Goal: Information Seeking & Learning: Learn about a topic

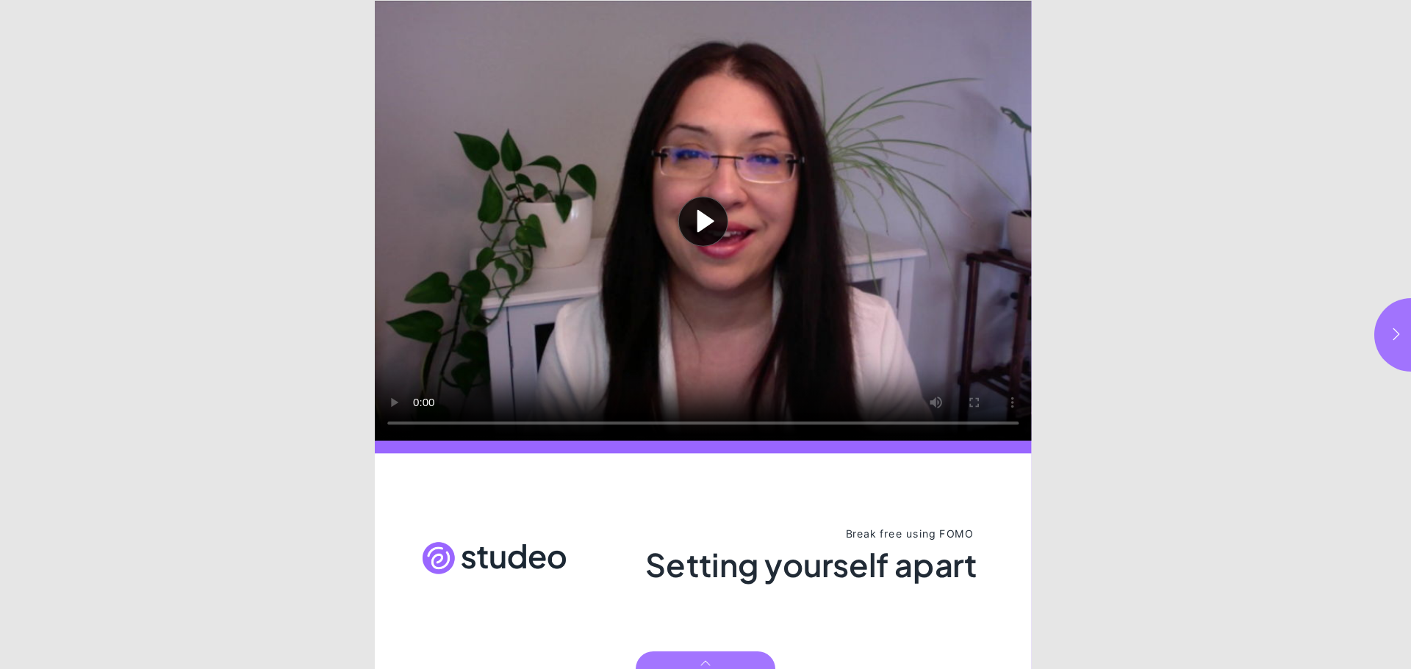
click at [395, 402] on button "Play video" at bounding box center [703, 221] width 657 height 440
click at [1090, 0] on html "Setting yourself apart Break free using FOMO Setting yourself apart Page * of 6…" at bounding box center [705, 0] width 1411 height 0
click at [1397, 339] on icon "button" at bounding box center [1396, 334] width 15 height 15
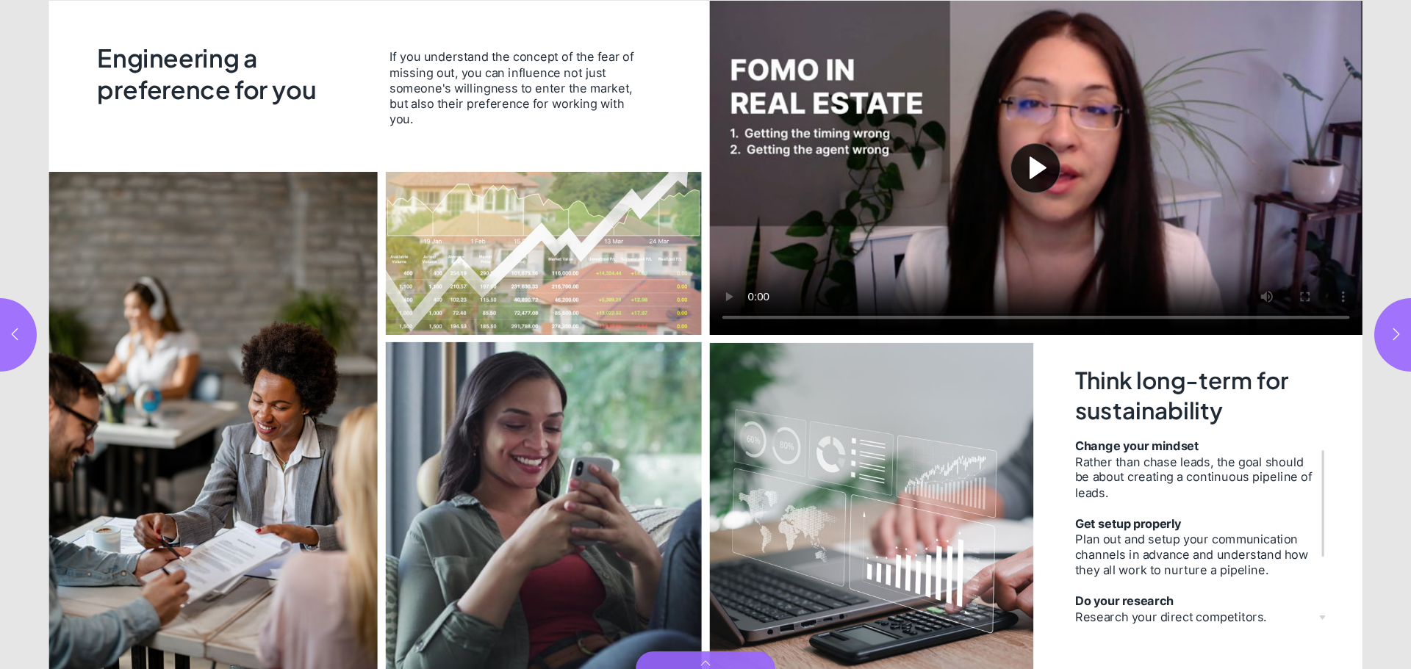
click at [1033, 164] on button "Play video" at bounding box center [1035, 168] width 652 height 334
click at [1405, 346] on button "button" at bounding box center [1410, 334] width 73 height 73
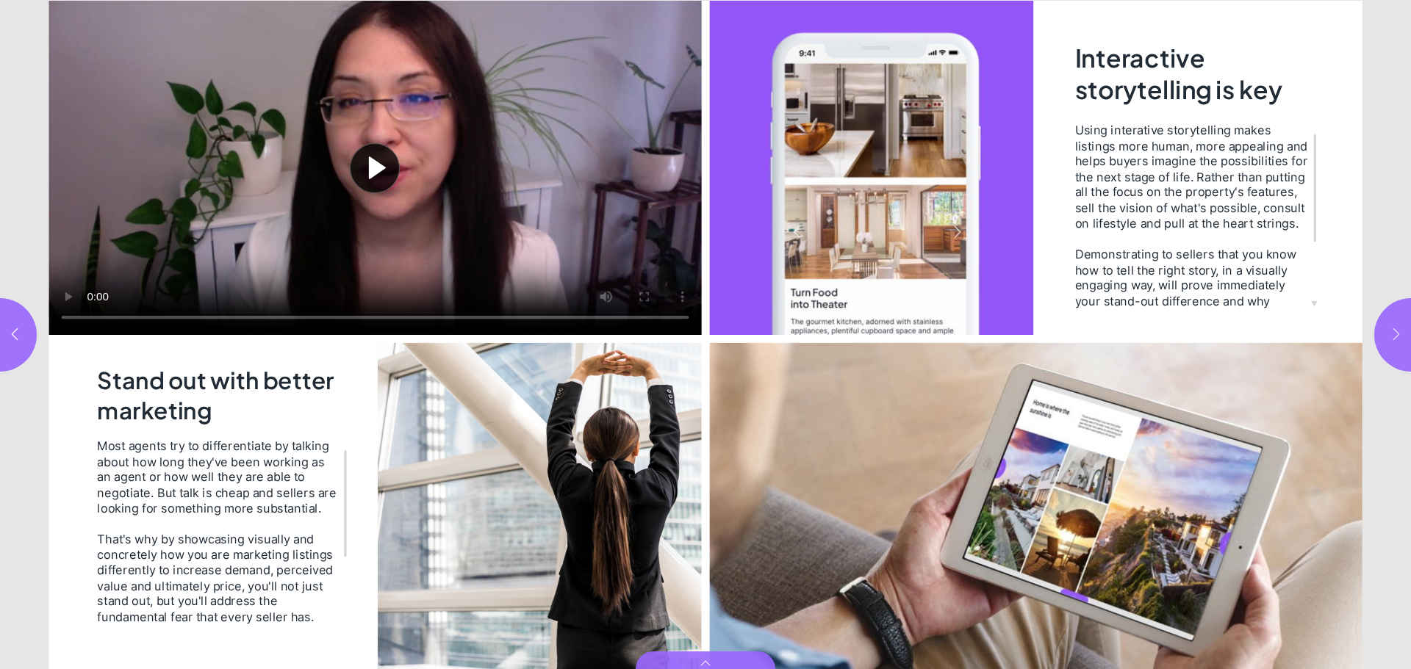
click at [1400, 349] on button "button" at bounding box center [1410, 334] width 73 height 73
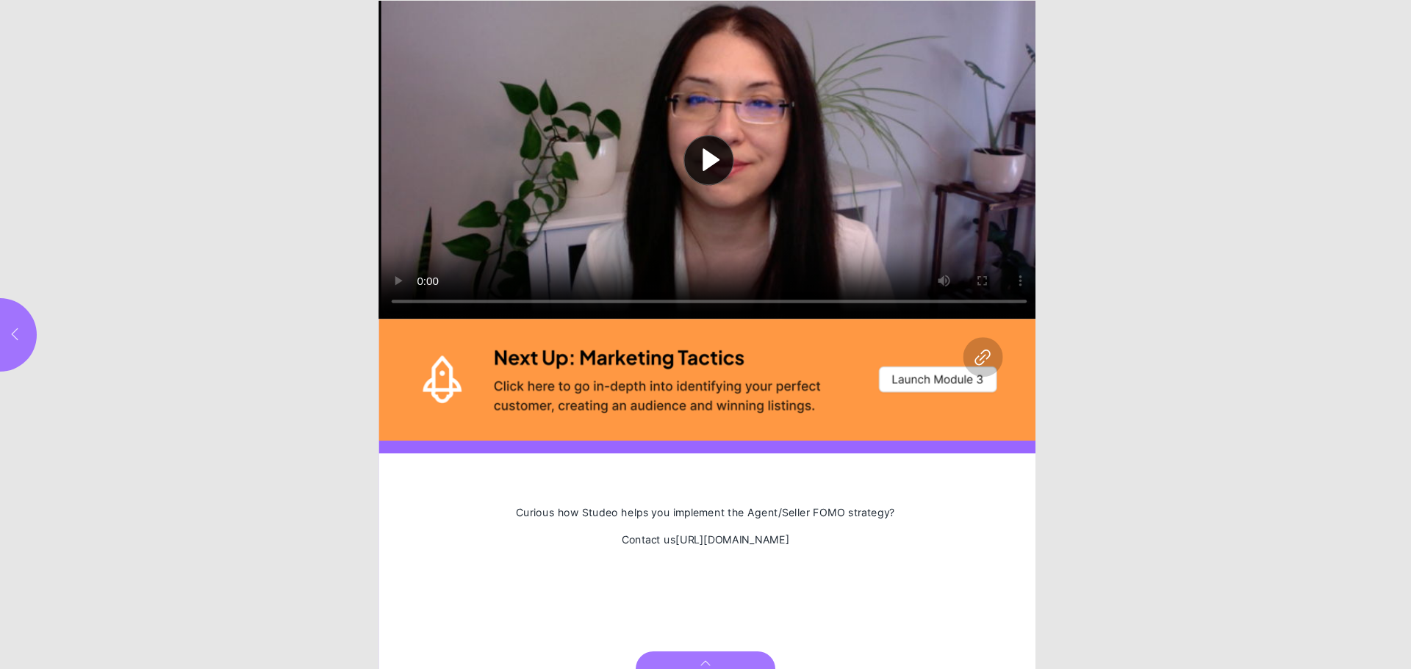
click at [18, 325] on button "button" at bounding box center [-1, 334] width 73 height 73
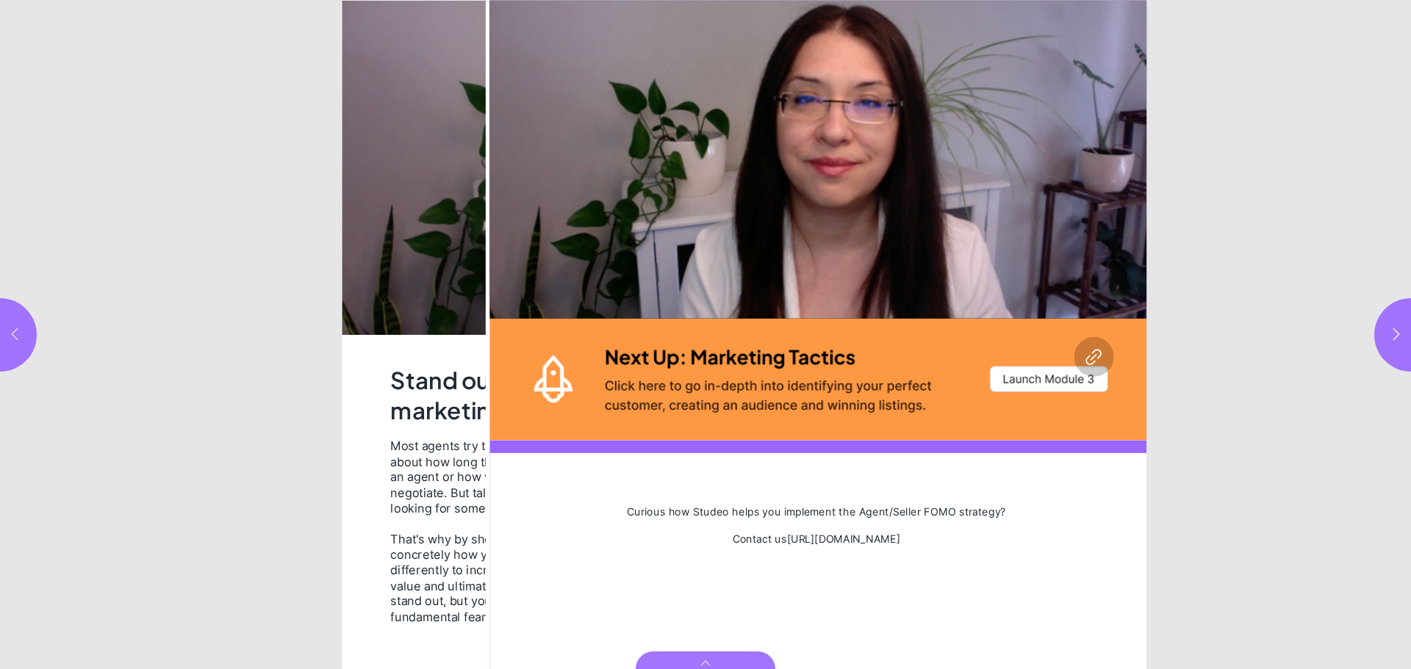
click at [18, 325] on button "button" at bounding box center [-1, 334] width 73 height 73
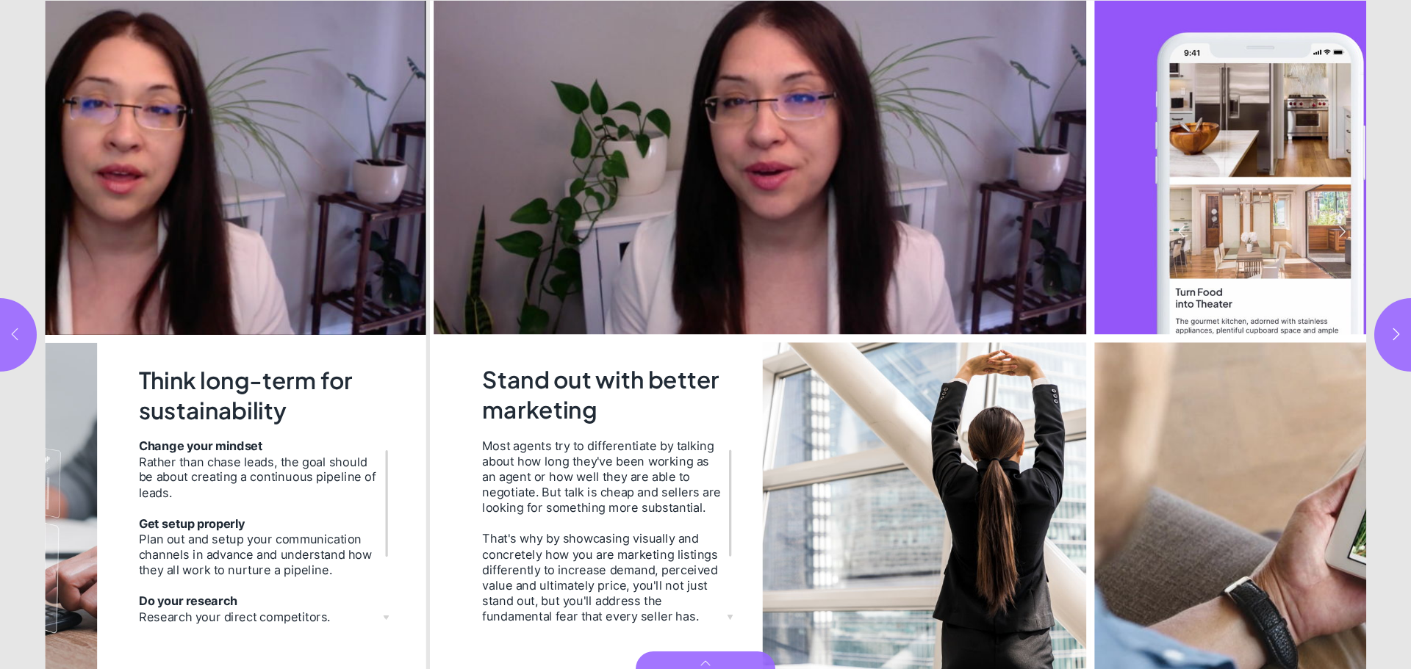
click at [18, 325] on button "button" at bounding box center [-1, 334] width 73 height 73
type input "*"
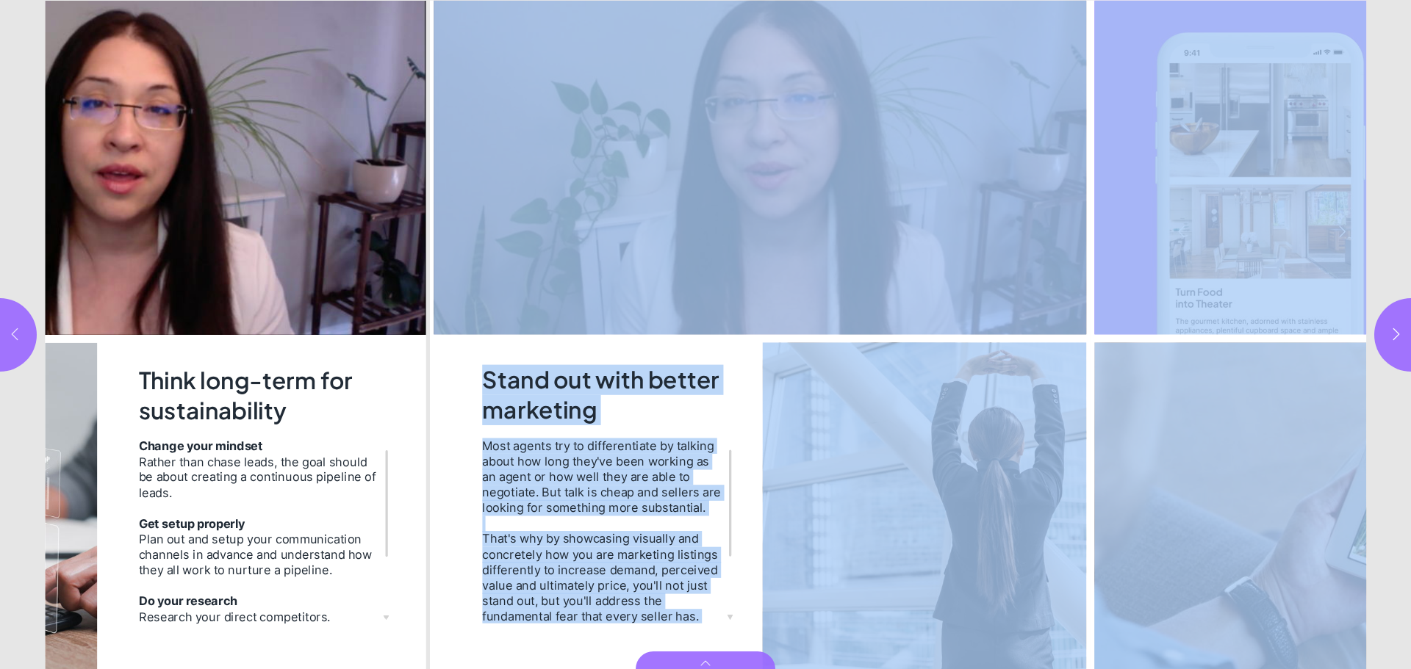
click at [18, 0] on html "Setting yourself apart Most agents try to differentiate by talking about how lo…" at bounding box center [705, 0] width 1411 height 0
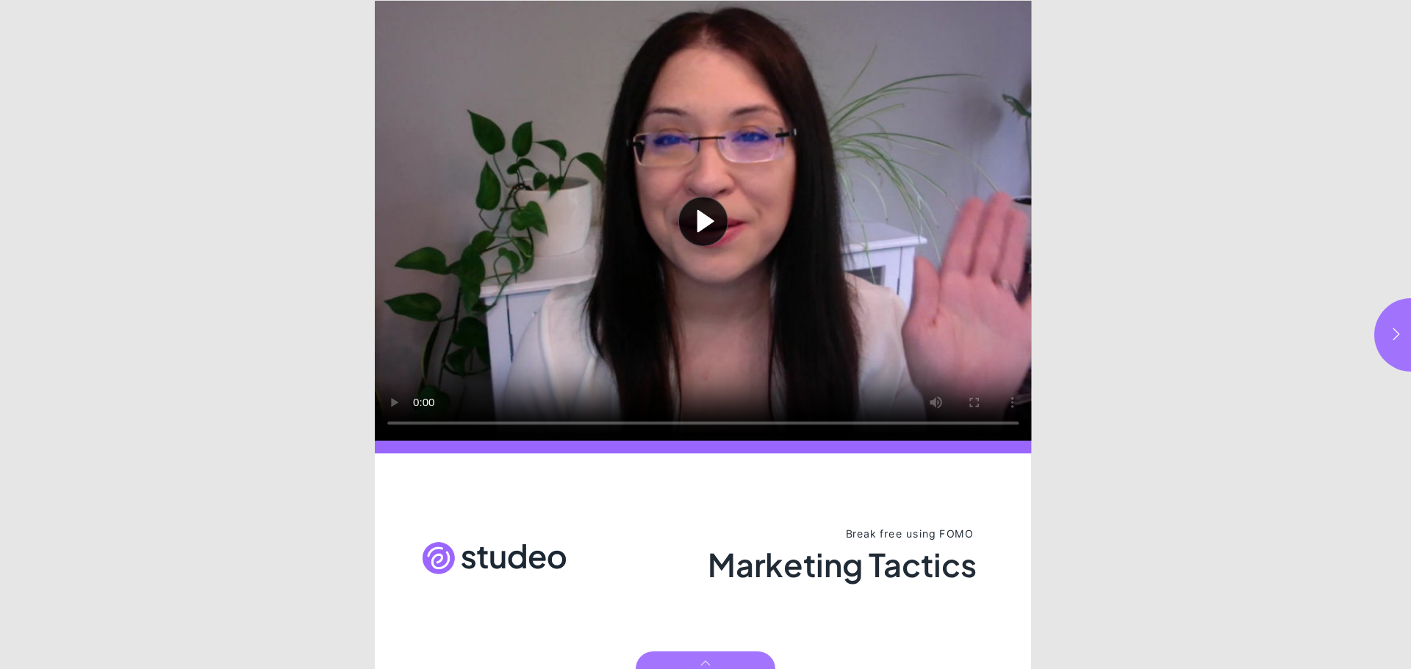
click at [708, 212] on button "Play video" at bounding box center [703, 221] width 657 height 440
click at [1403, 337] on button "button" at bounding box center [1410, 334] width 73 height 73
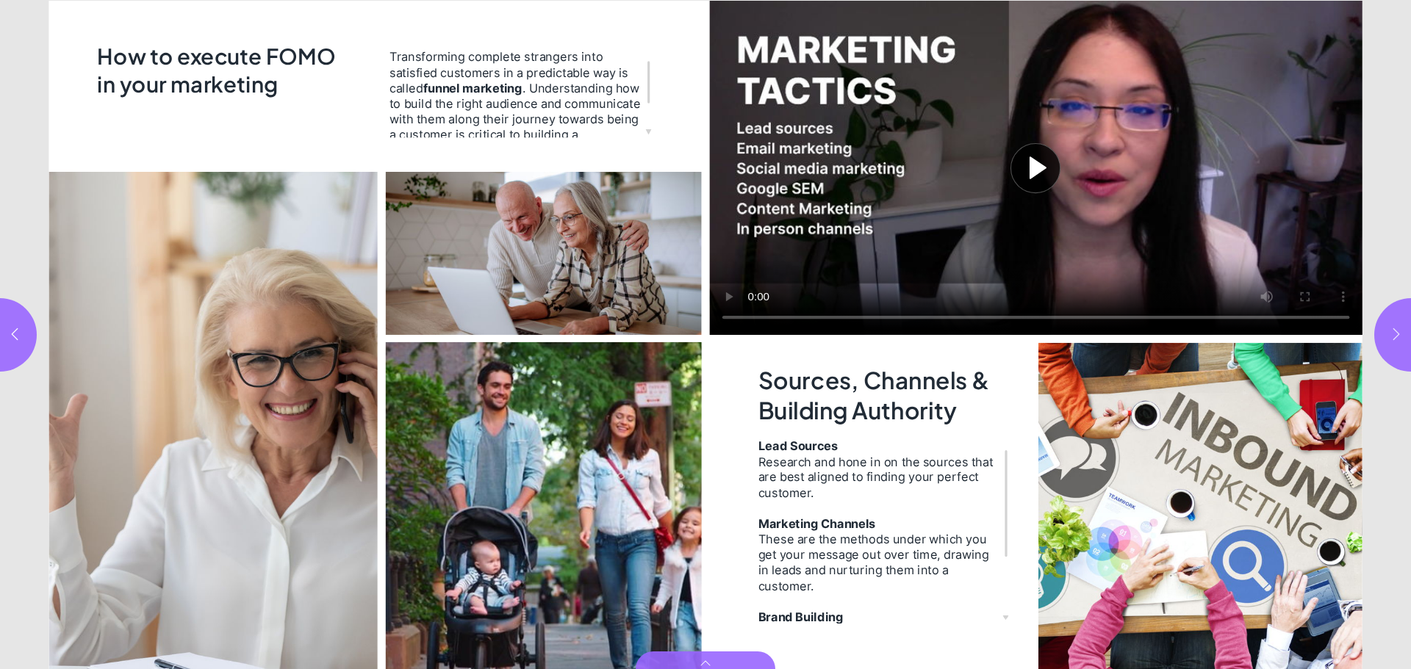
click at [1410, 362] on button "button" at bounding box center [1410, 334] width 73 height 73
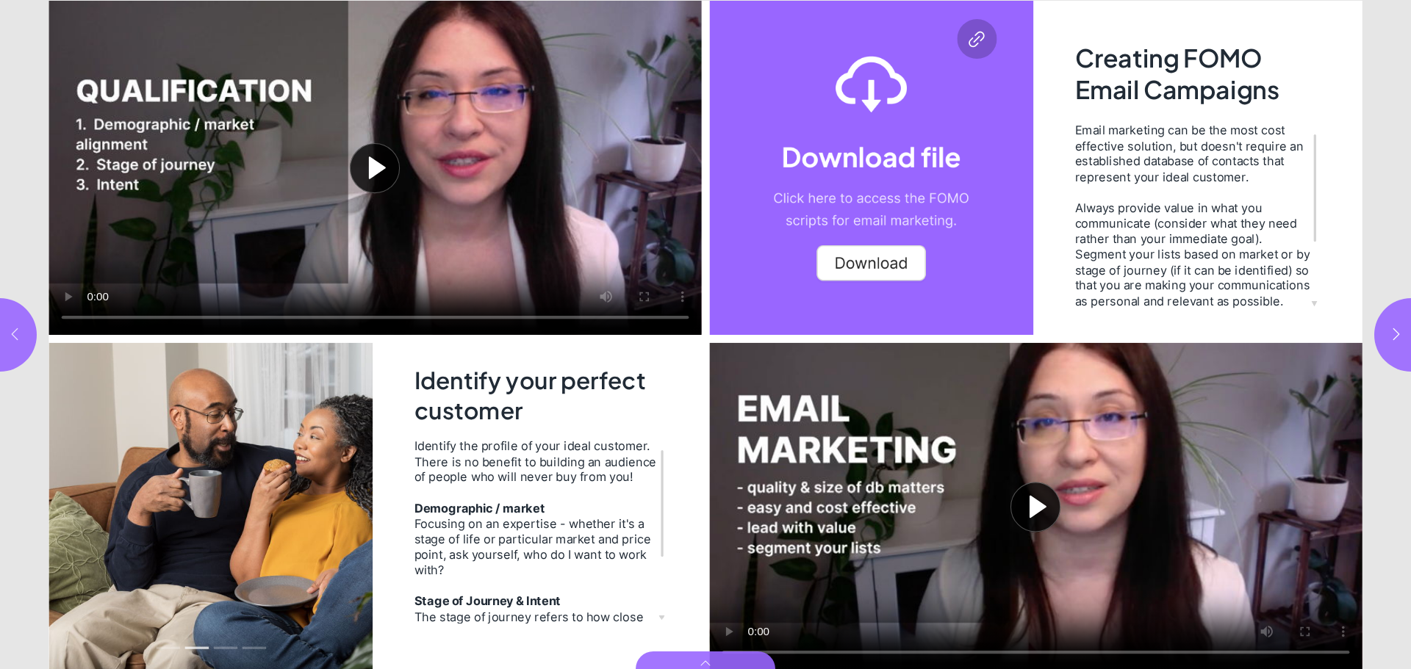
click at [11, 328] on icon "button" at bounding box center [14, 334] width 15 height 15
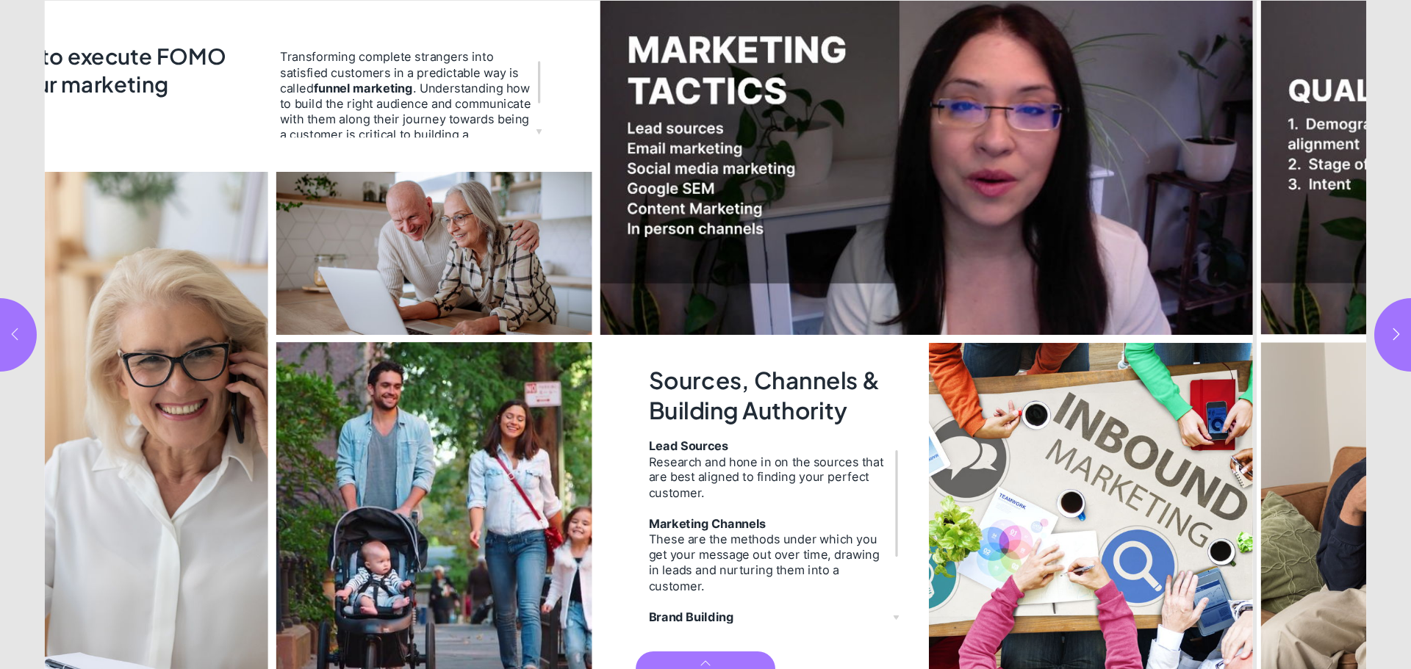
click at [11, 328] on icon "button" at bounding box center [14, 334] width 15 height 15
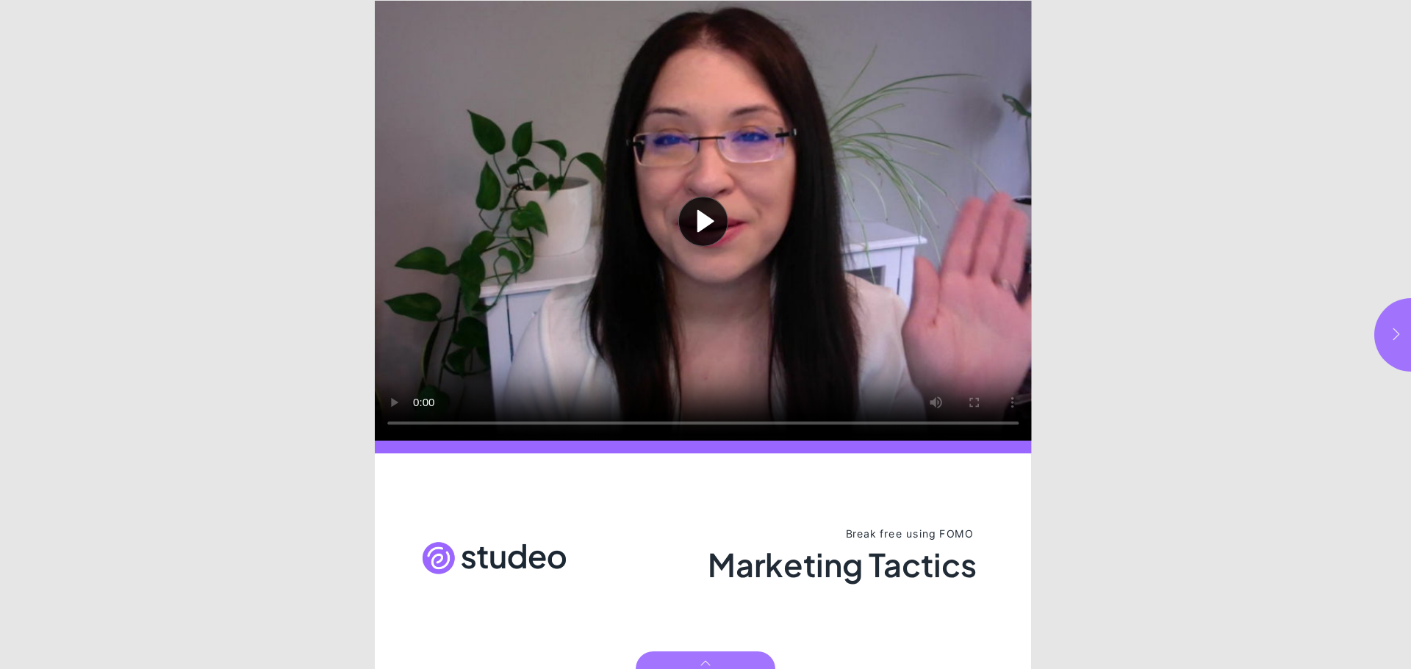
click at [1406, 328] on button "button" at bounding box center [1410, 334] width 73 height 73
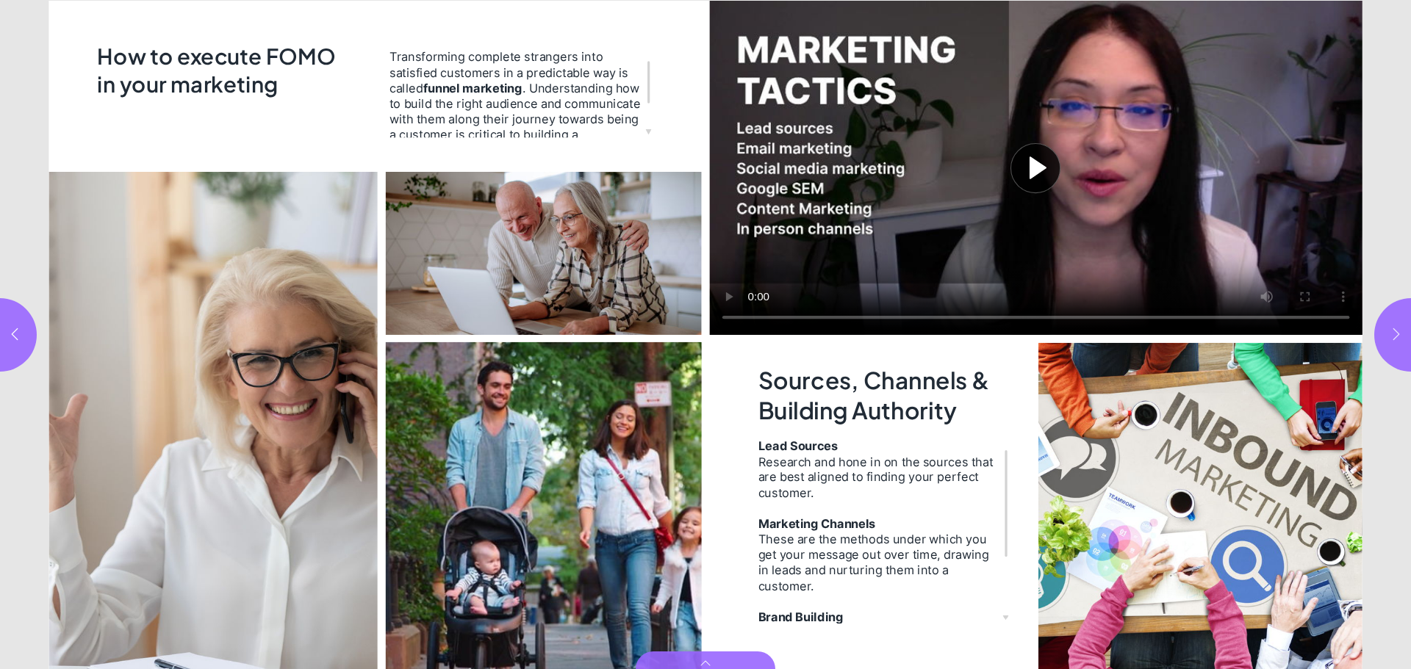
click at [1408, 333] on button "button" at bounding box center [1410, 334] width 73 height 73
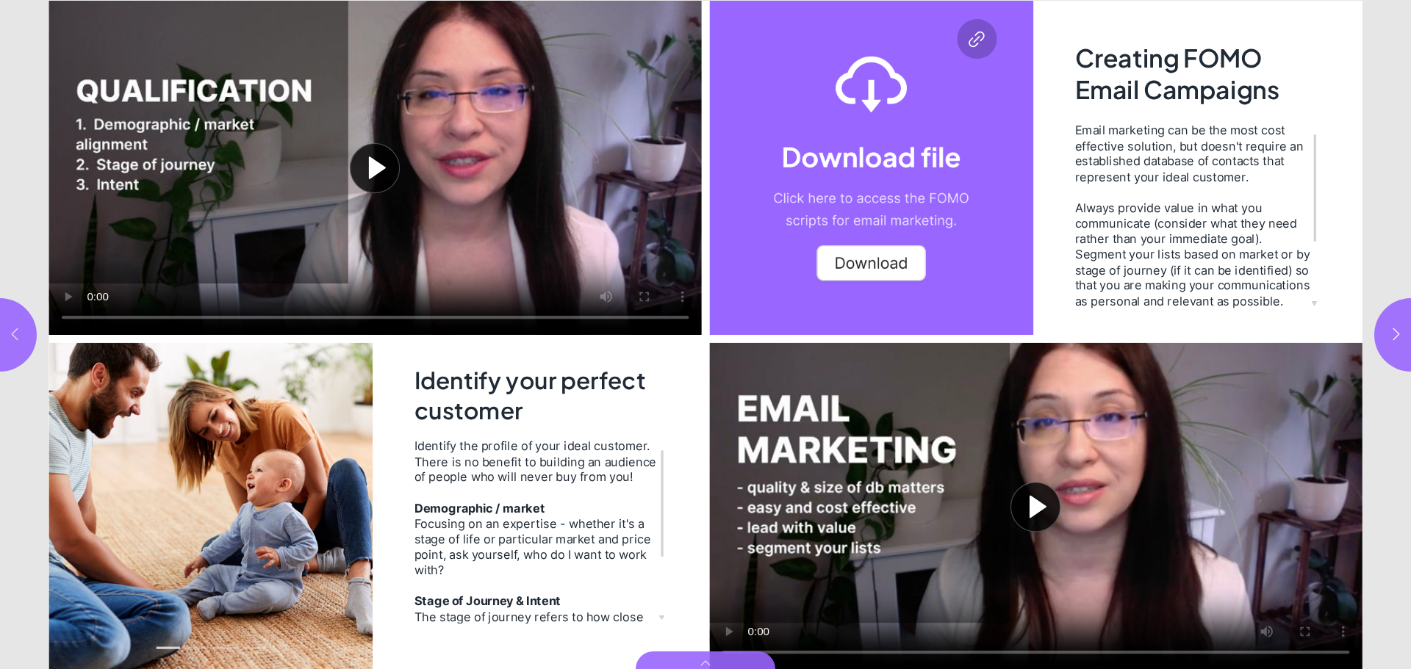
click at [4, 333] on button "button" at bounding box center [-1, 334] width 73 height 73
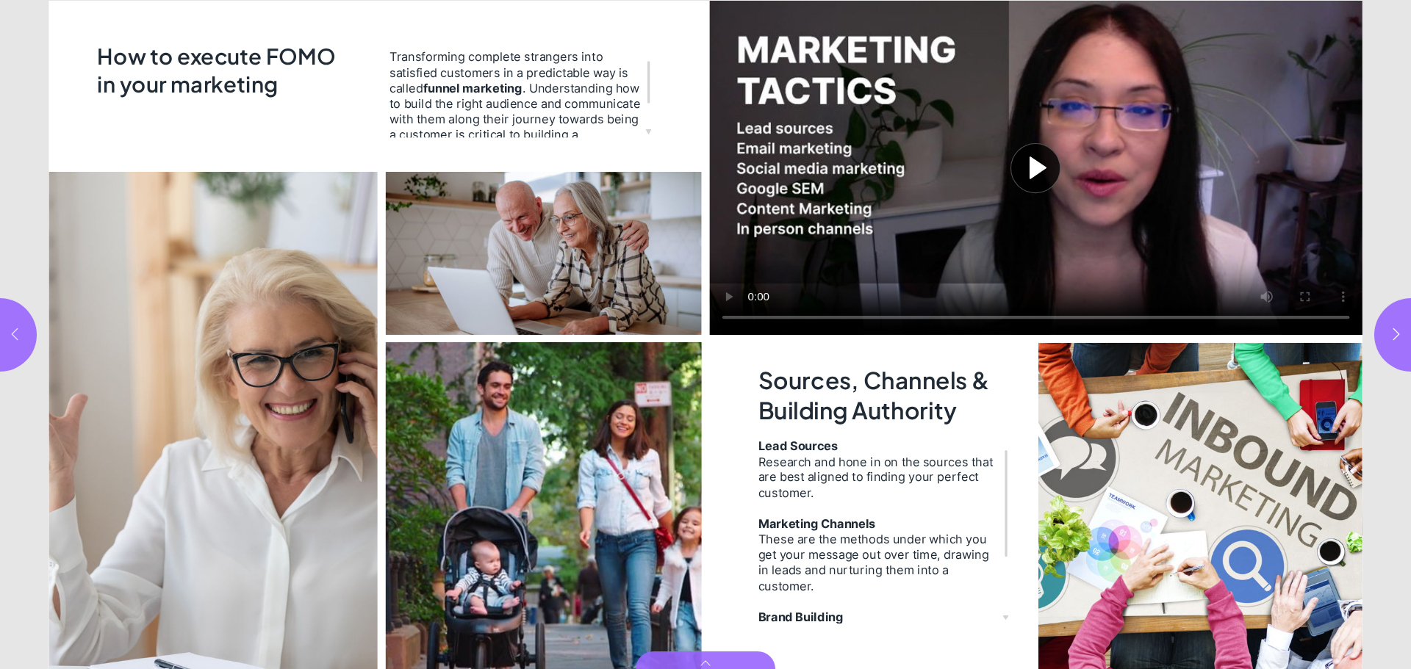
click at [5, 333] on button "button" at bounding box center [-1, 334] width 73 height 73
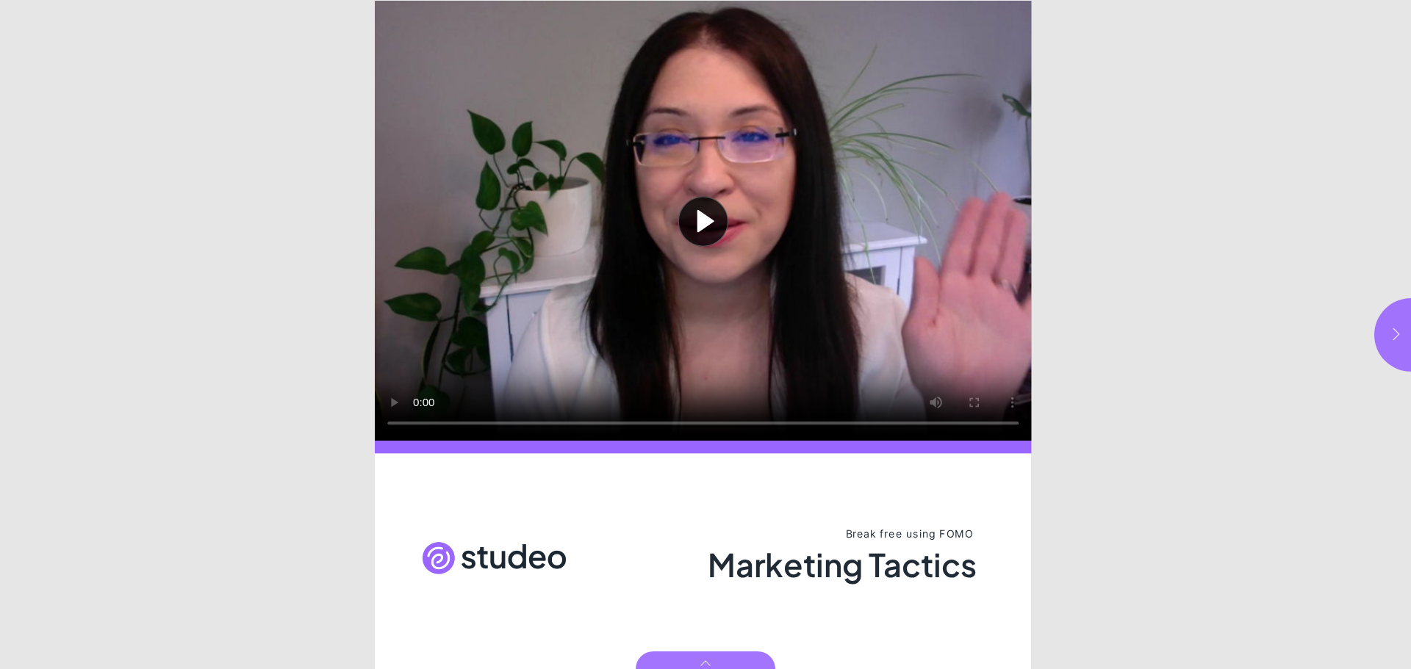
click at [1408, 333] on button "button" at bounding box center [1410, 334] width 73 height 73
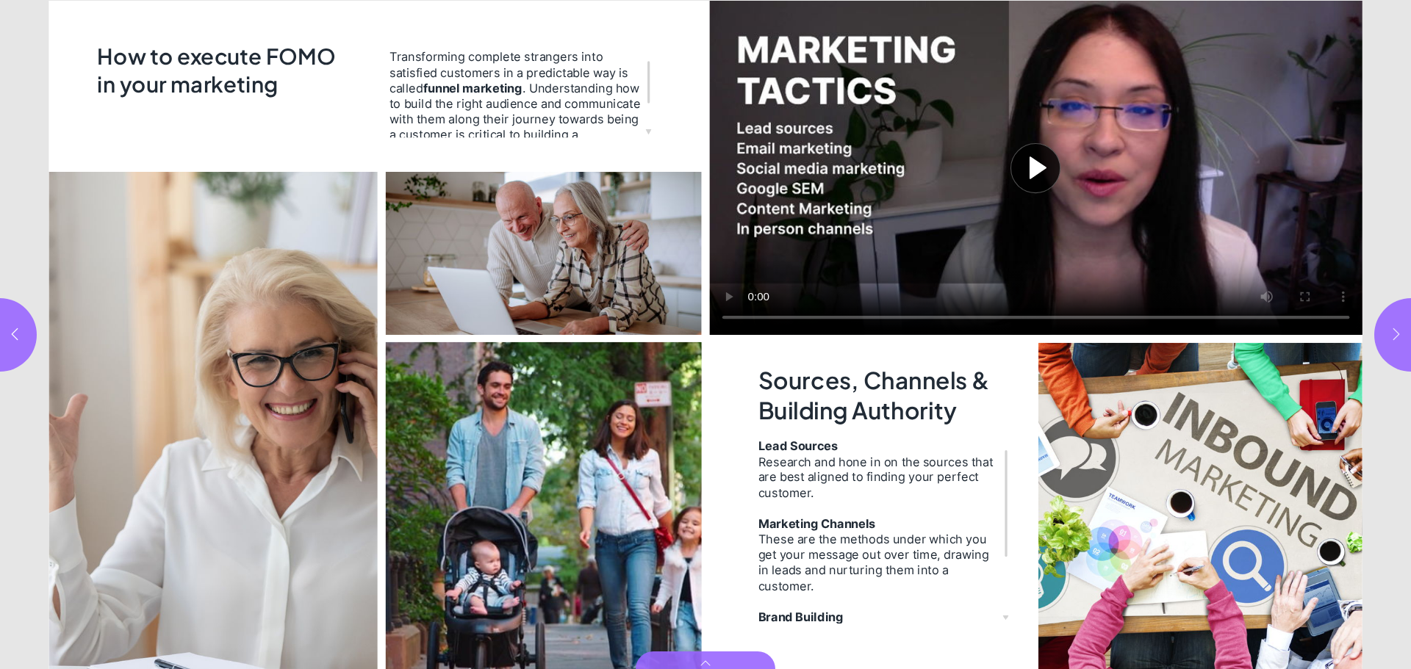
click at [1399, 334] on icon "button" at bounding box center [1396, 334] width 7 height 12
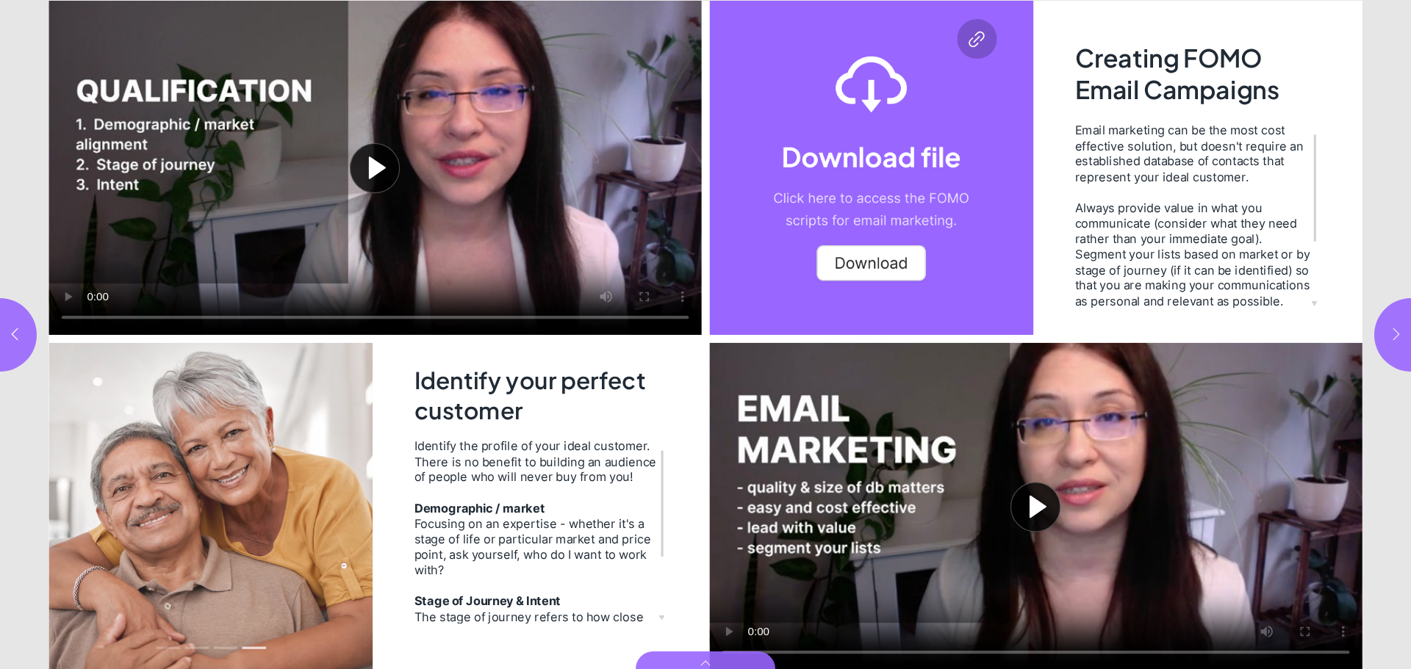
click at [1407, 351] on button "button" at bounding box center [1410, 334] width 73 height 73
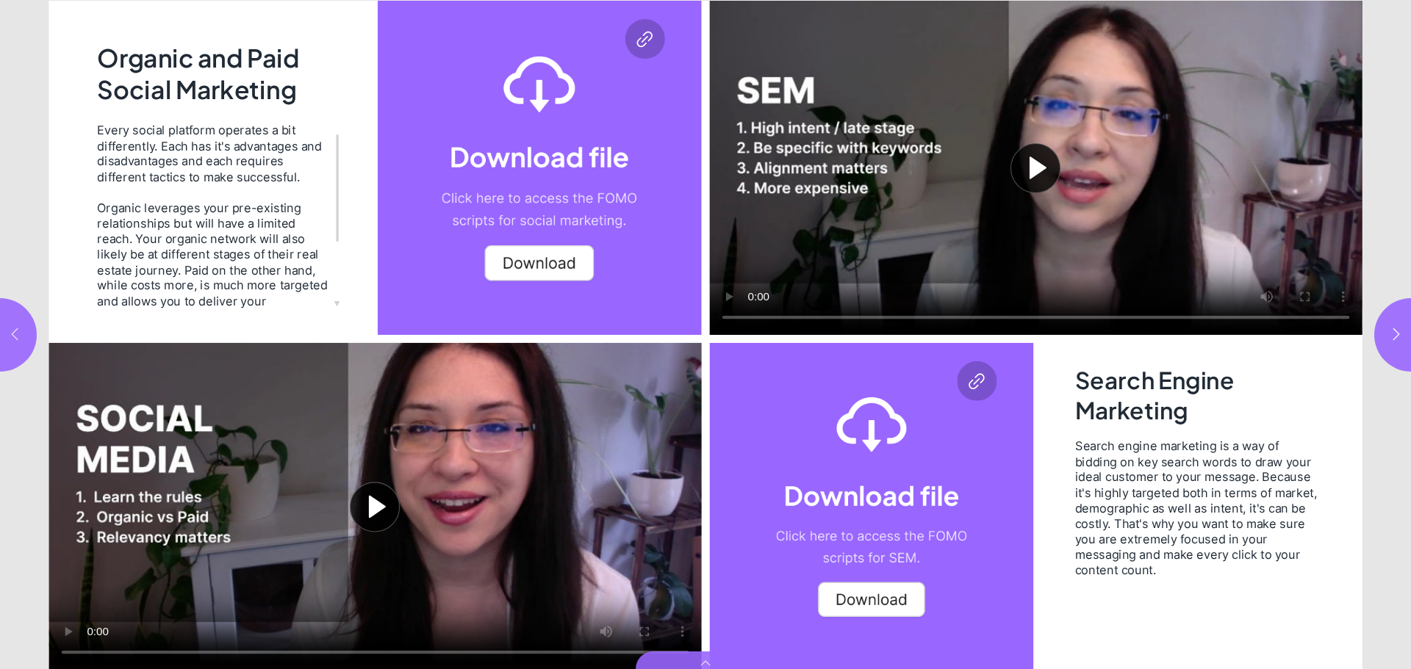
click at [0, 332] on button "button" at bounding box center [-1, 334] width 73 height 73
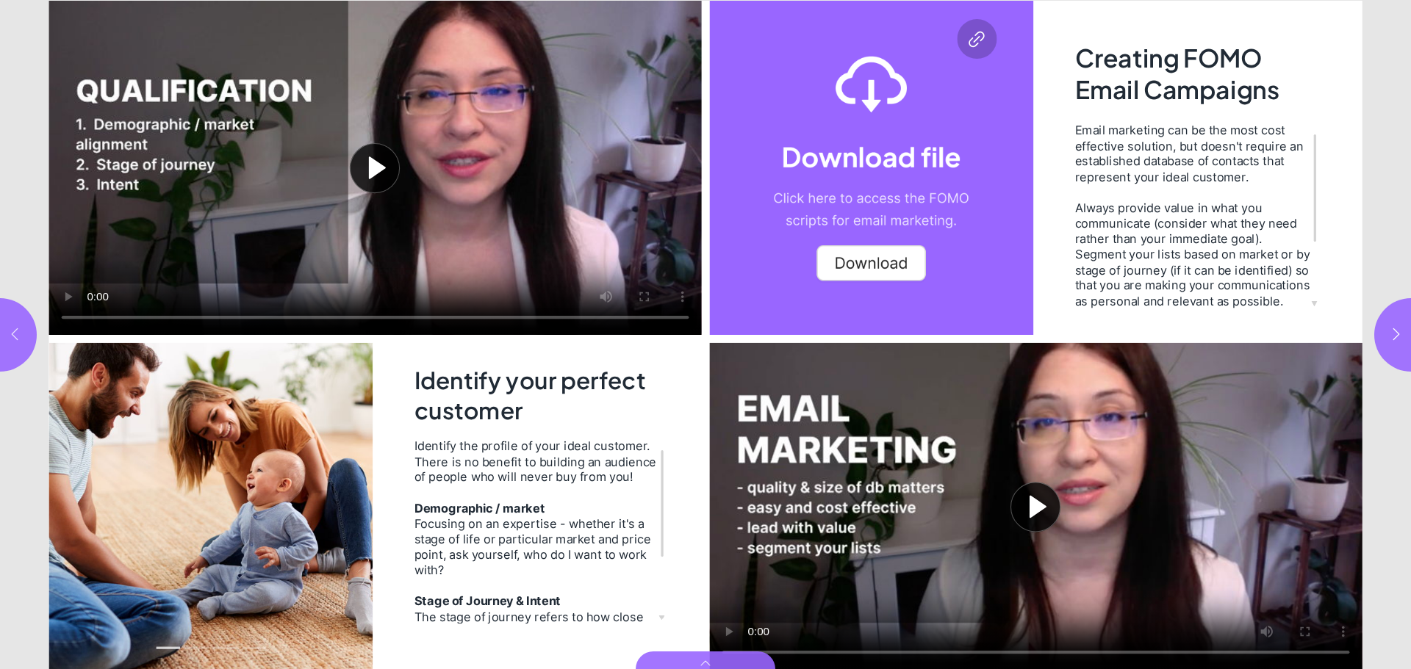
click at [0, 332] on button "button" at bounding box center [-1, 334] width 73 height 73
type input "***"
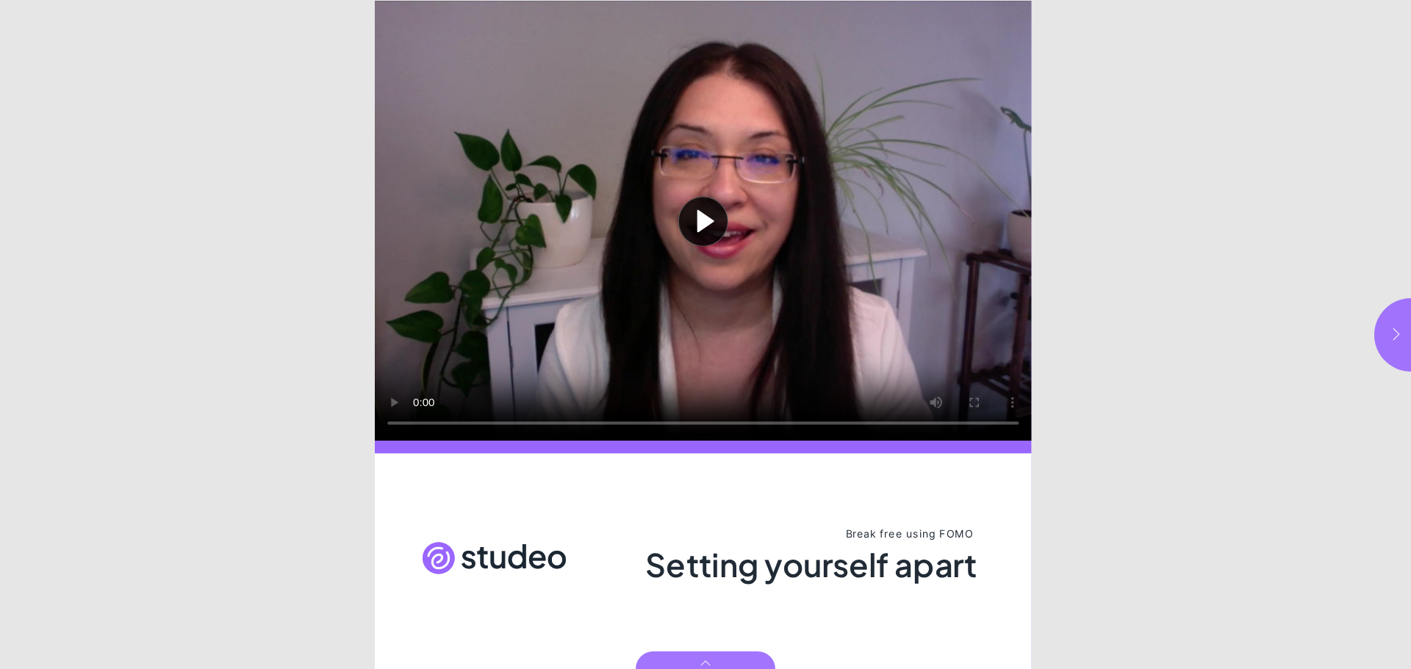
click at [1396, 346] on button "button" at bounding box center [1410, 334] width 73 height 73
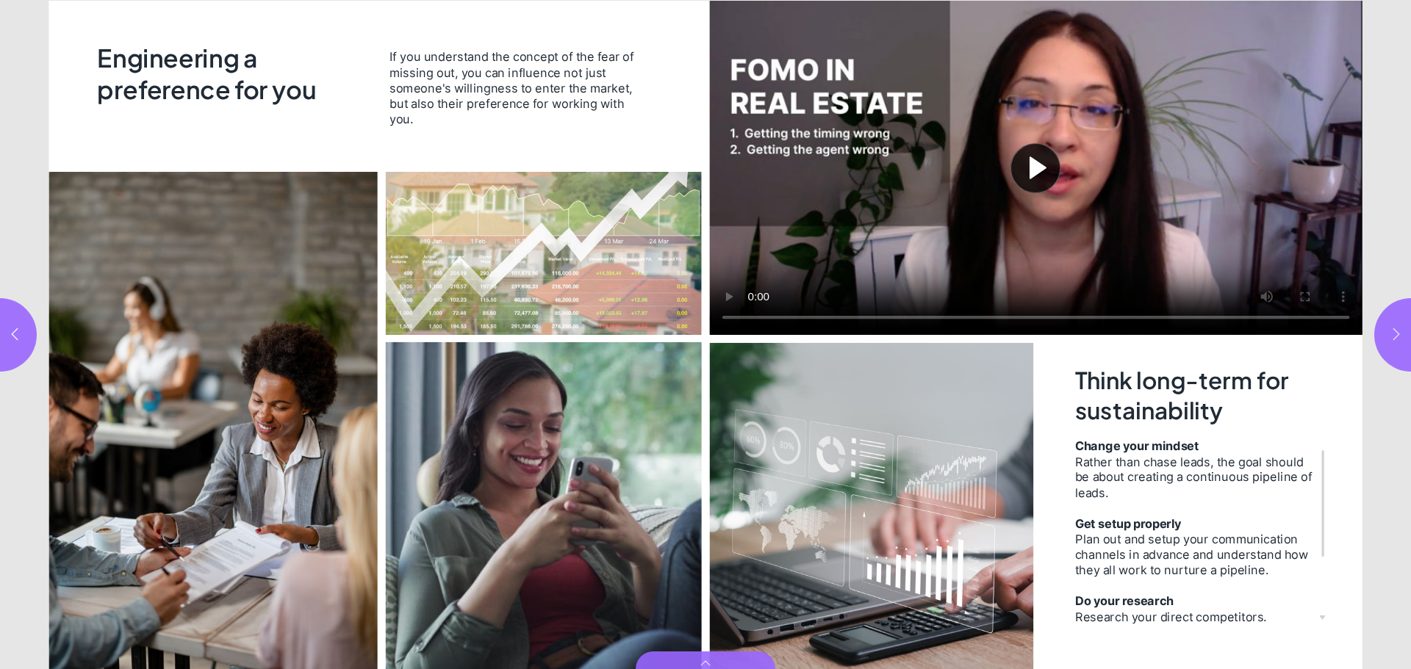
drag, startPoint x: 1395, startPoint y: 339, endPoint x: 1394, endPoint y: 328, distance: 10.4
click at [1395, 334] on icon "button" at bounding box center [1396, 334] width 15 height 15
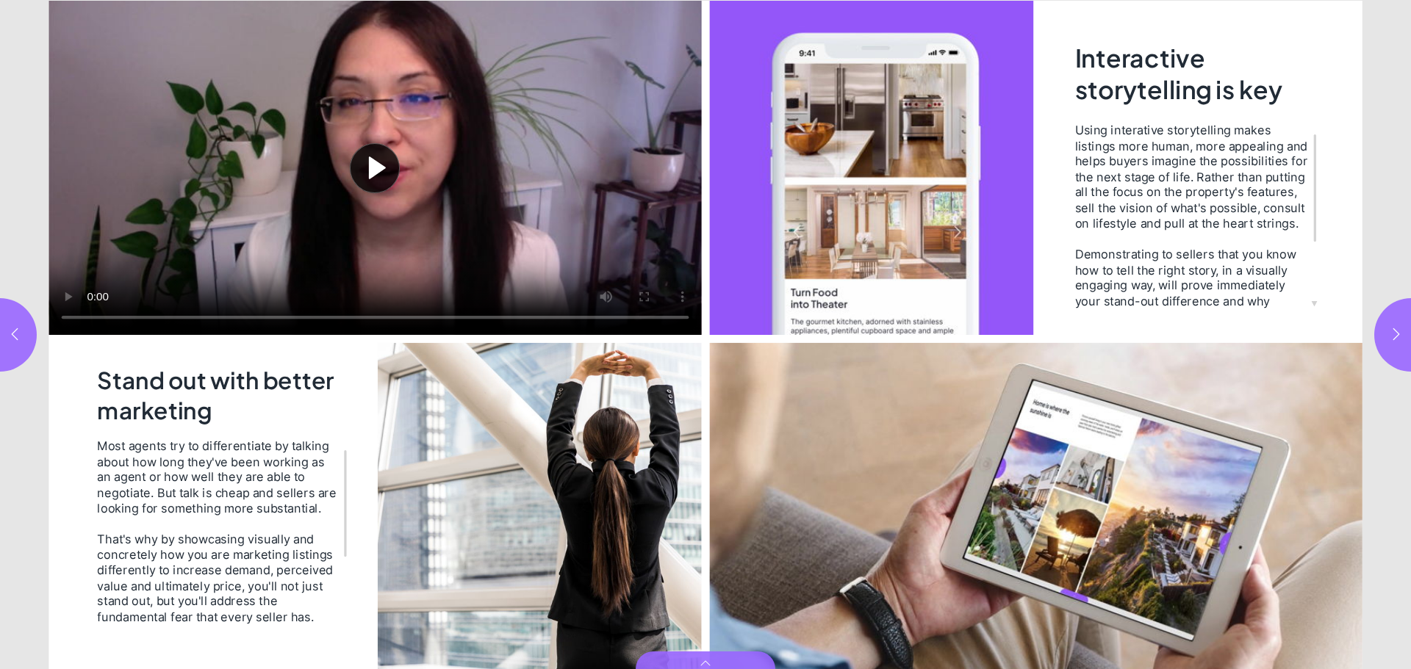
click at [1409, 336] on button "button" at bounding box center [1410, 334] width 73 height 73
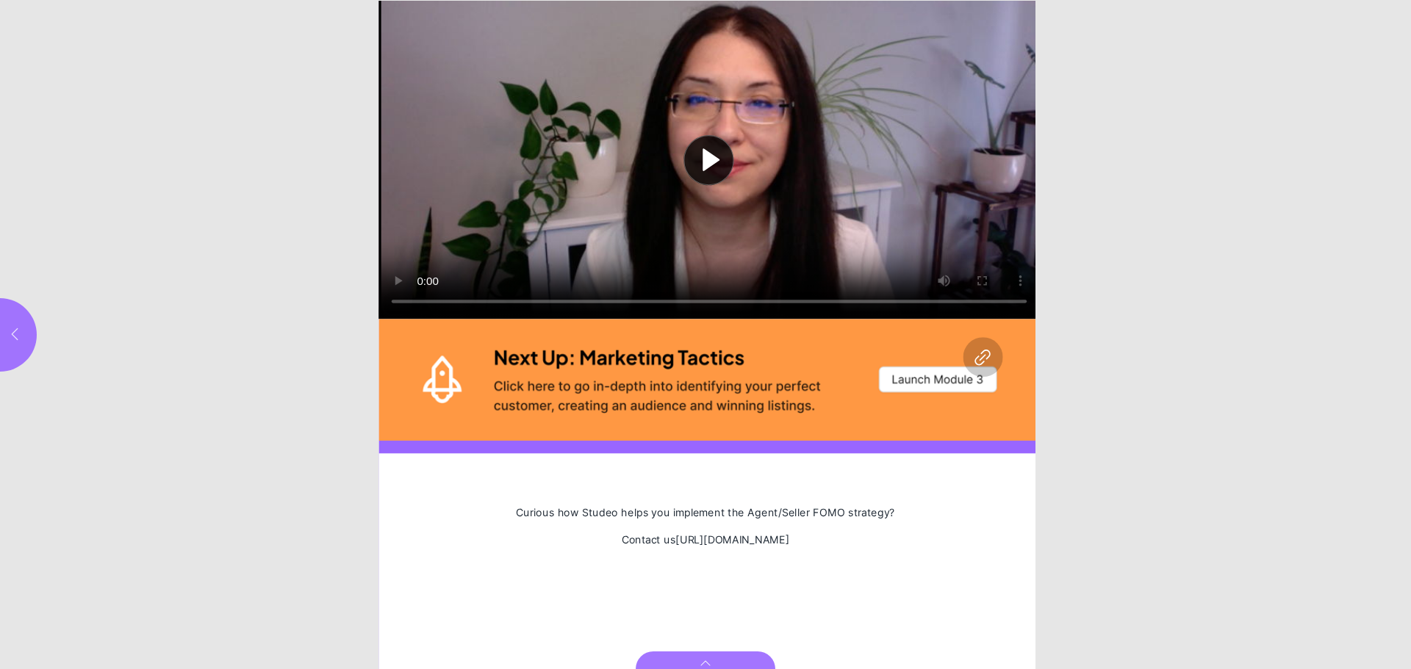
click at [0, 339] on button "button" at bounding box center [-1, 334] width 73 height 73
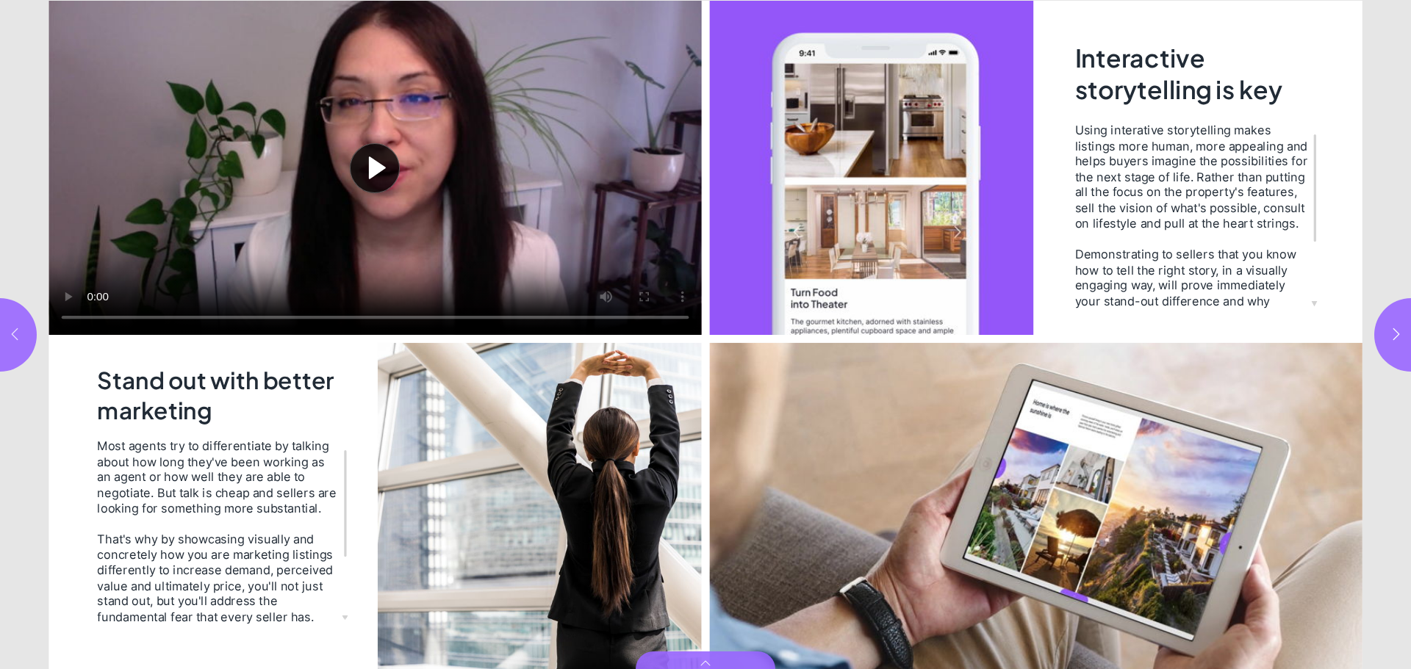
click at [0, 336] on button "button" at bounding box center [-1, 334] width 73 height 73
type input "***"
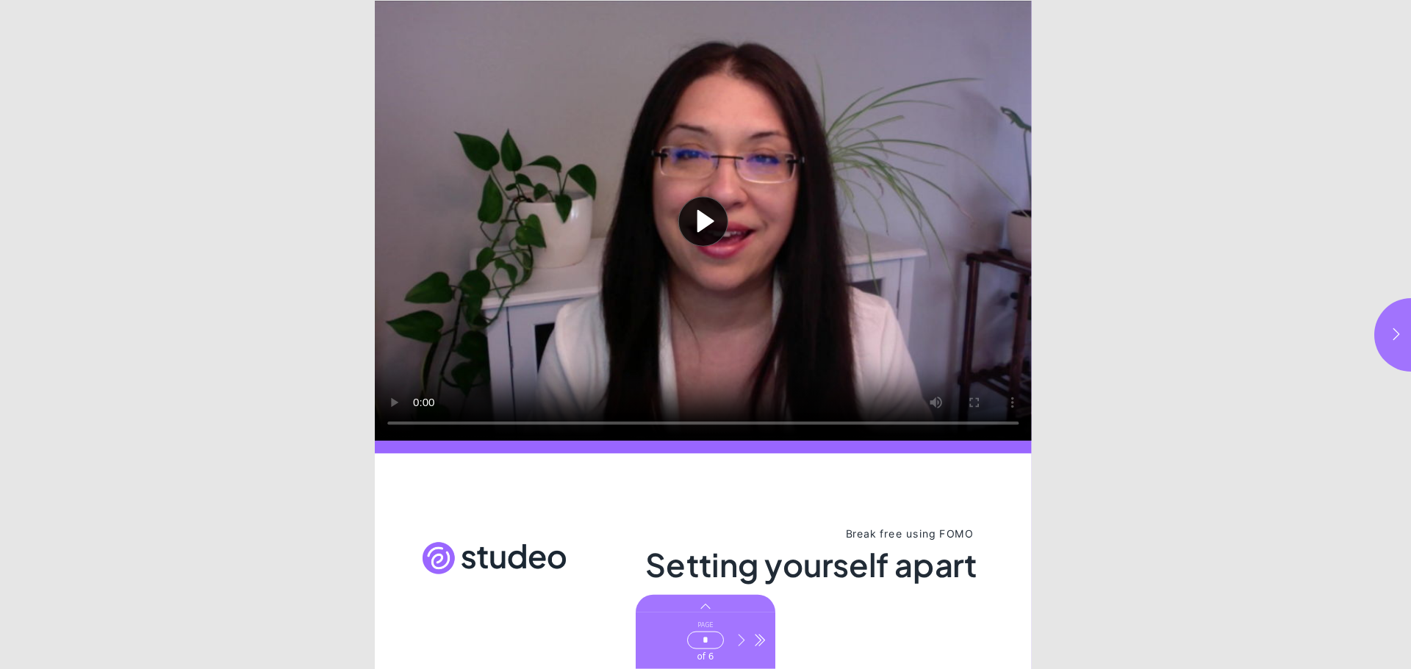
click at [743, 643] on icon "Go to next page" at bounding box center [741, 640] width 15 height 15
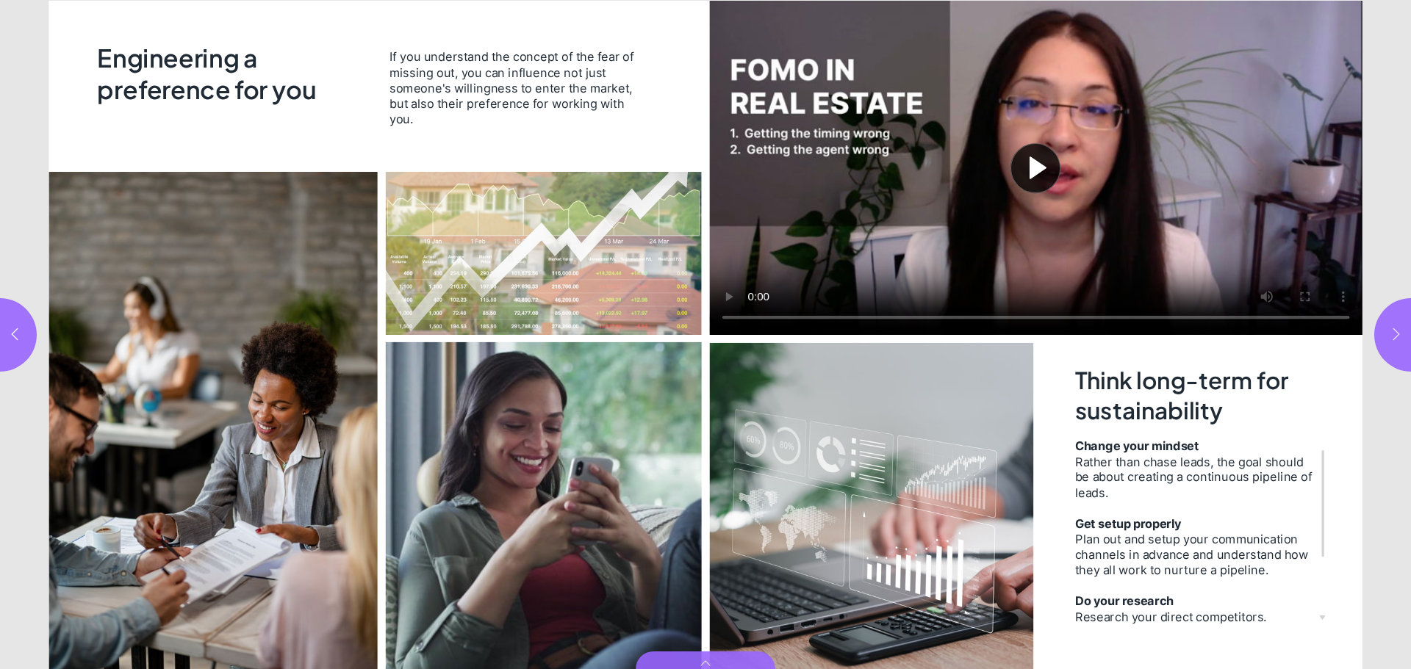
click at [1409, 326] on button "button" at bounding box center [1410, 334] width 73 height 73
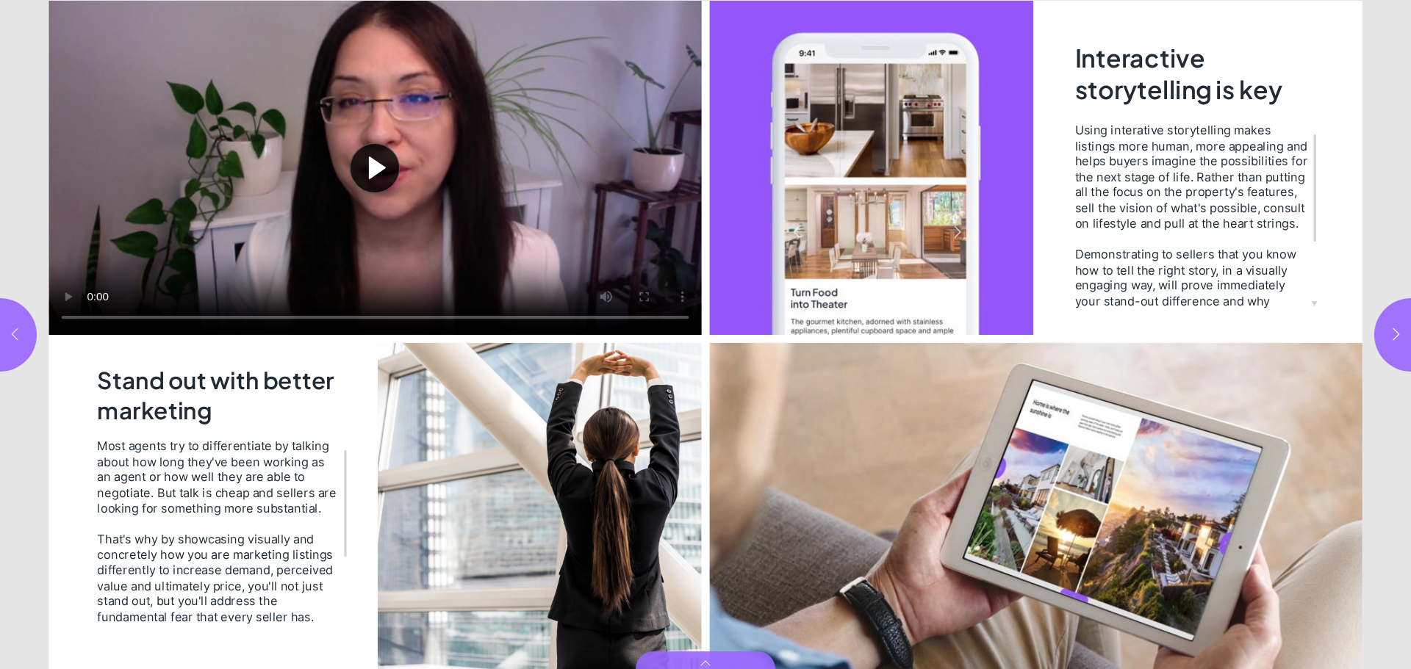
click at [11, 316] on button "button" at bounding box center [-1, 334] width 73 height 73
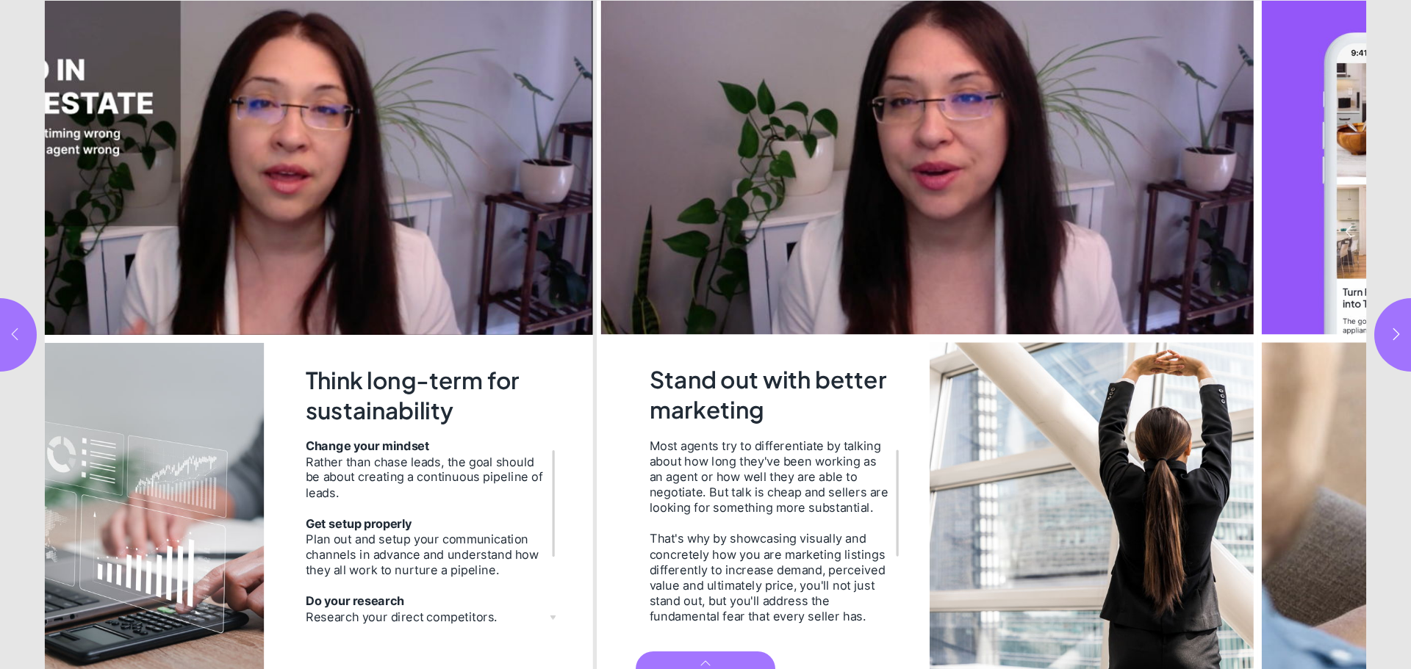
click at [11, 316] on button "button" at bounding box center [-1, 334] width 73 height 73
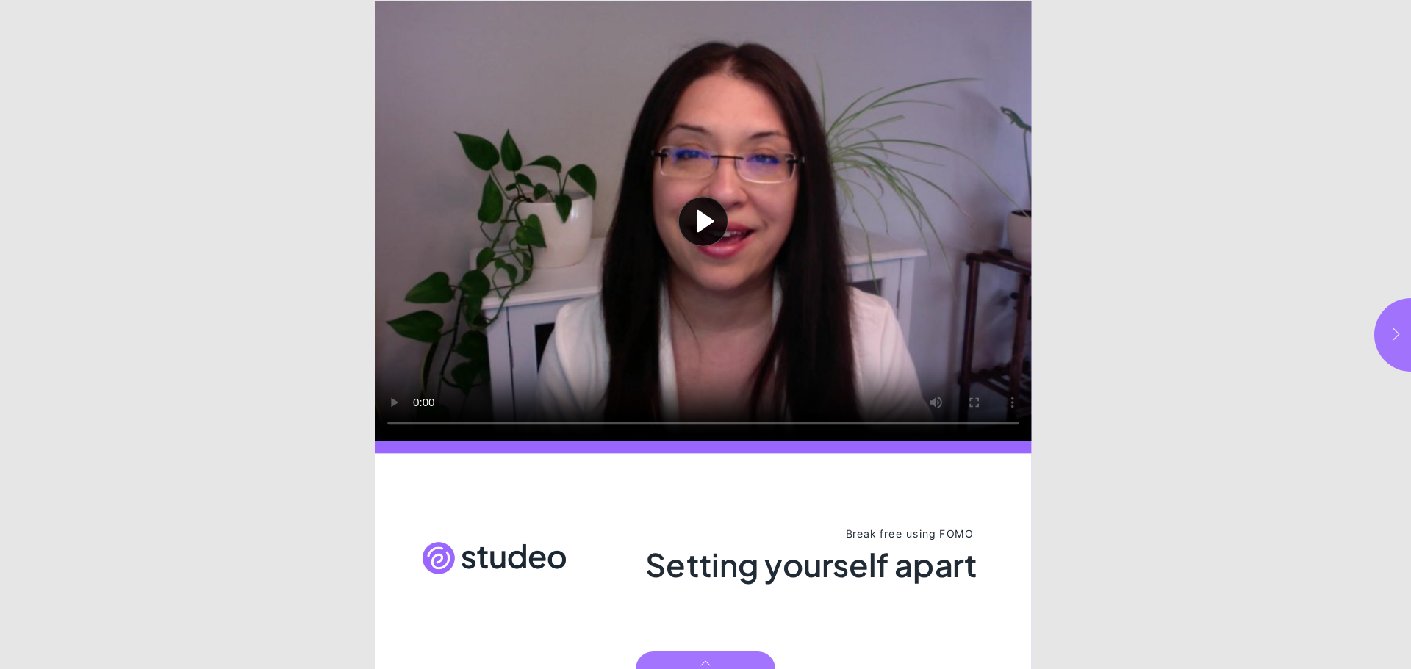
click at [1410, 336] on button "button" at bounding box center [1410, 334] width 73 height 73
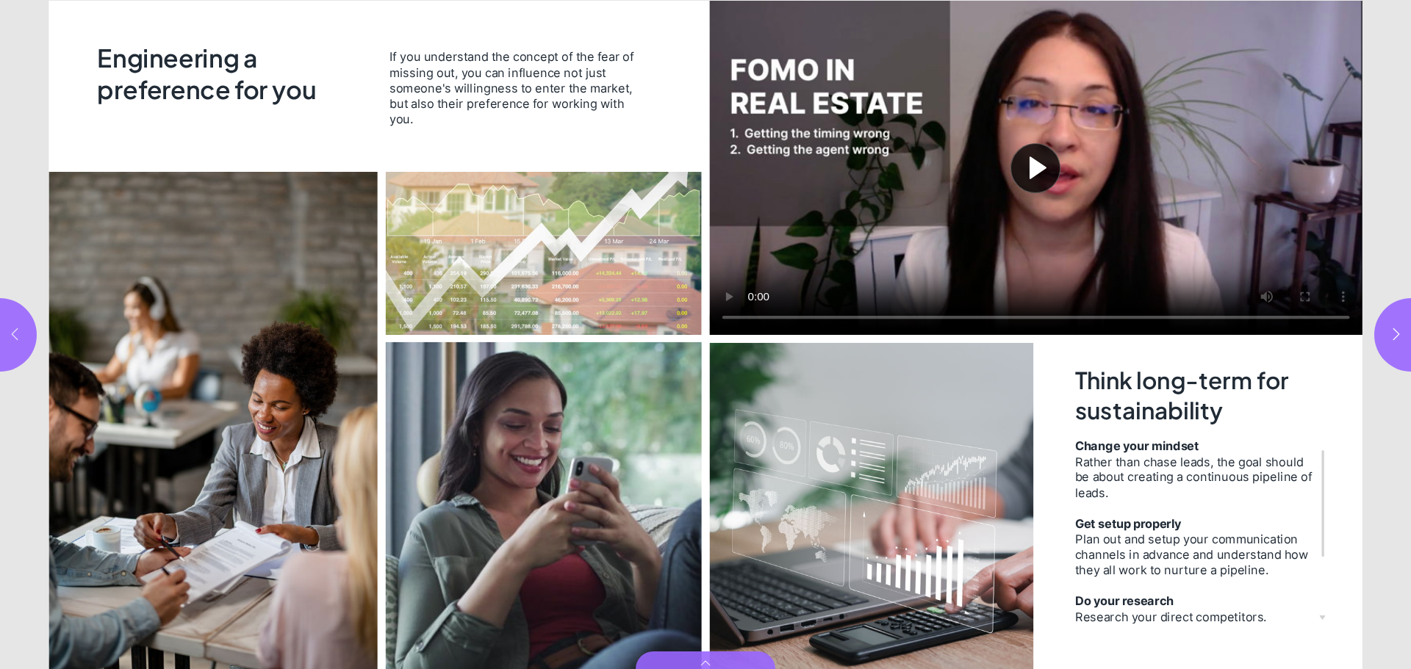
click at [14, 338] on icon "button" at bounding box center [14, 334] width 15 height 15
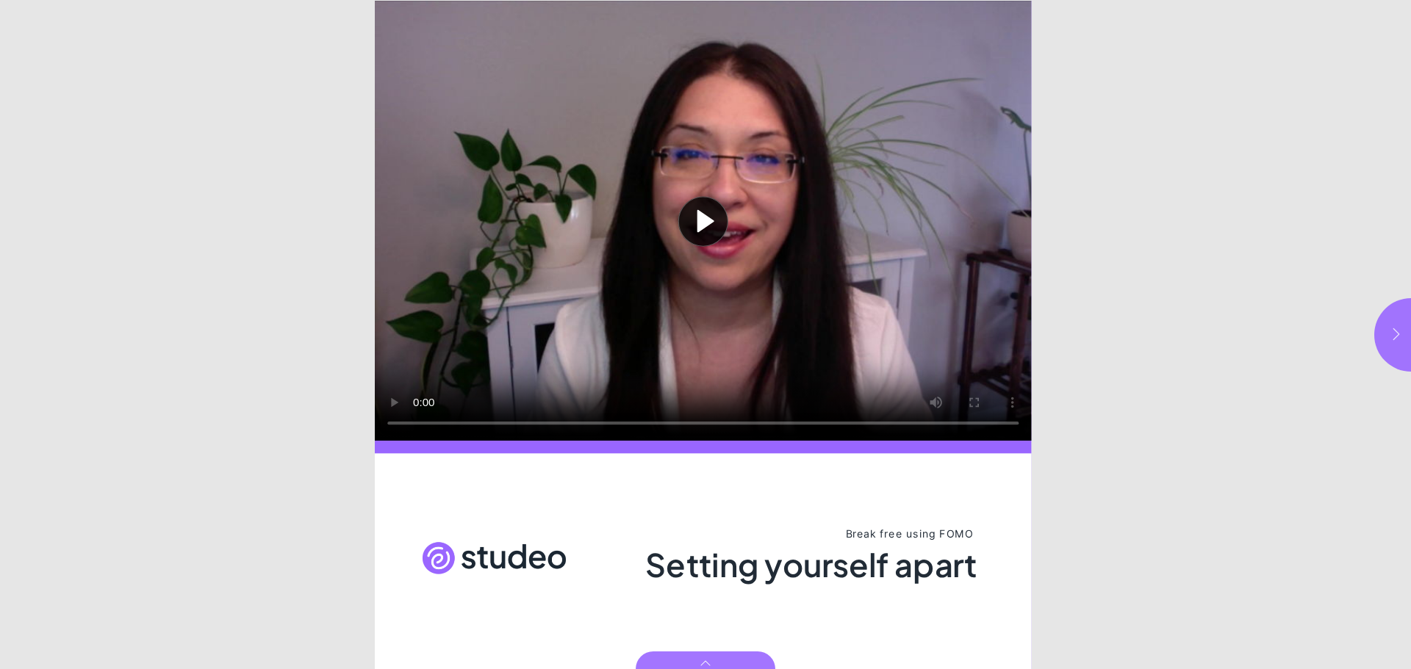
click at [1404, 335] on button "button" at bounding box center [1410, 334] width 73 height 73
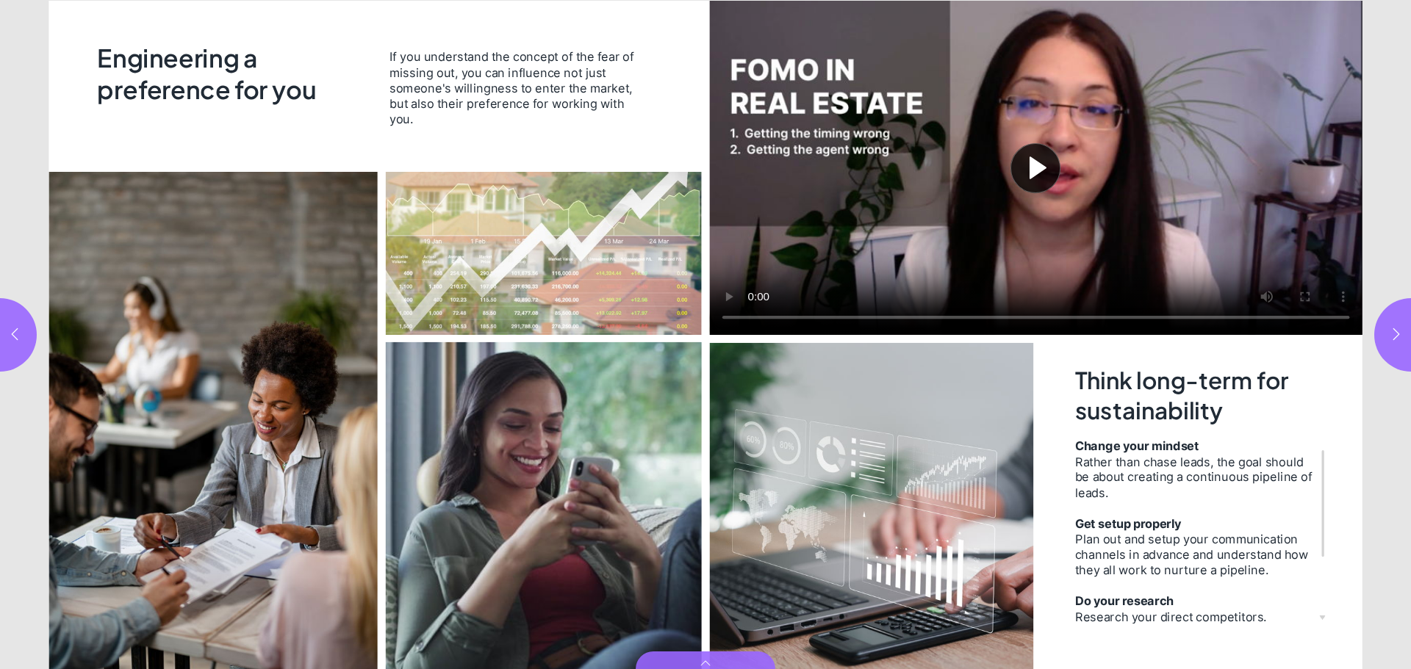
drag, startPoint x: 24, startPoint y: 317, endPoint x: 34, endPoint y: 308, distance: 14.0
click at [23, 318] on button "button" at bounding box center [-1, 334] width 73 height 73
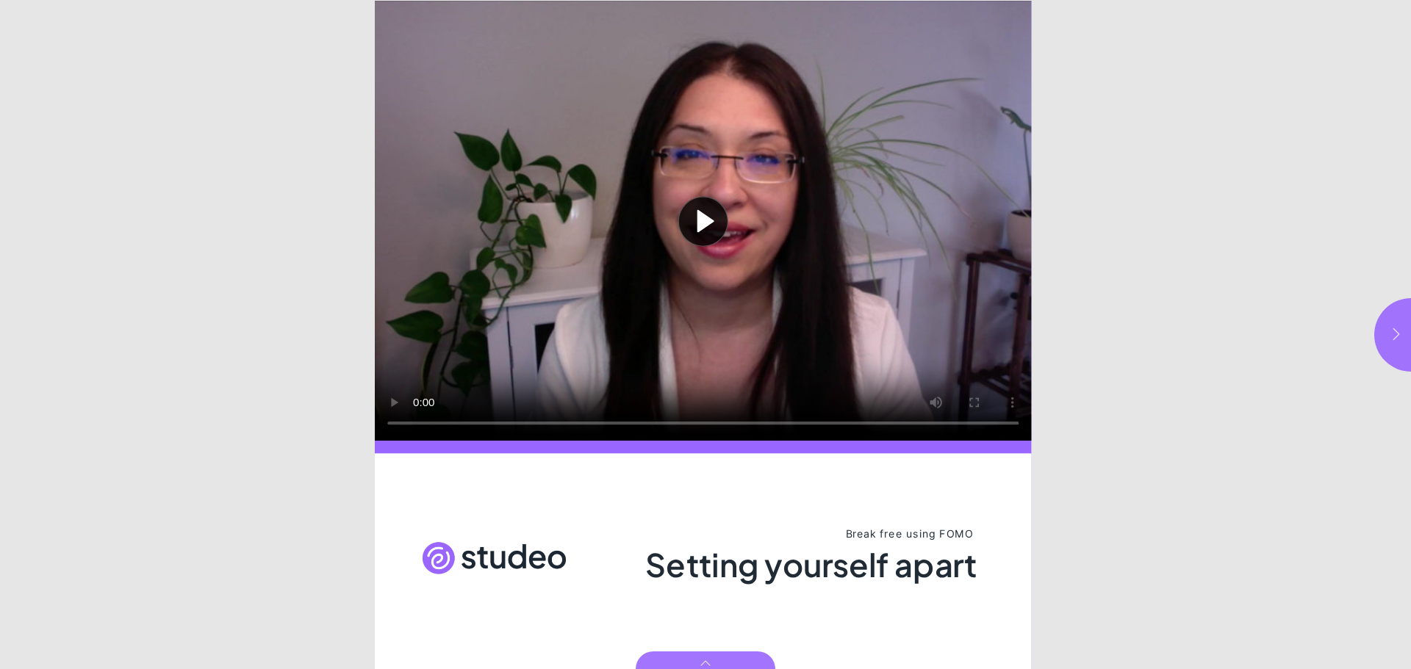
click at [1400, 340] on icon "button" at bounding box center [1396, 334] width 15 height 15
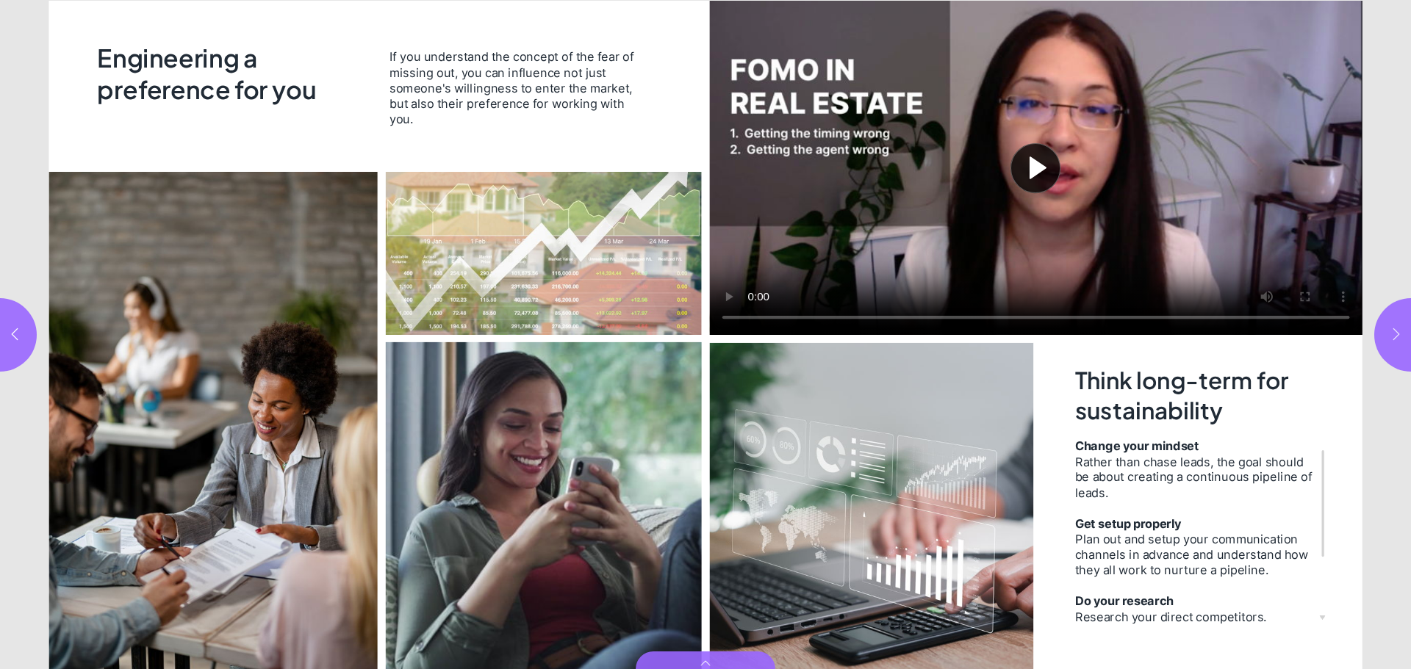
click at [1400, 324] on button "button" at bounding box center [1410, 334] width 73 height 73
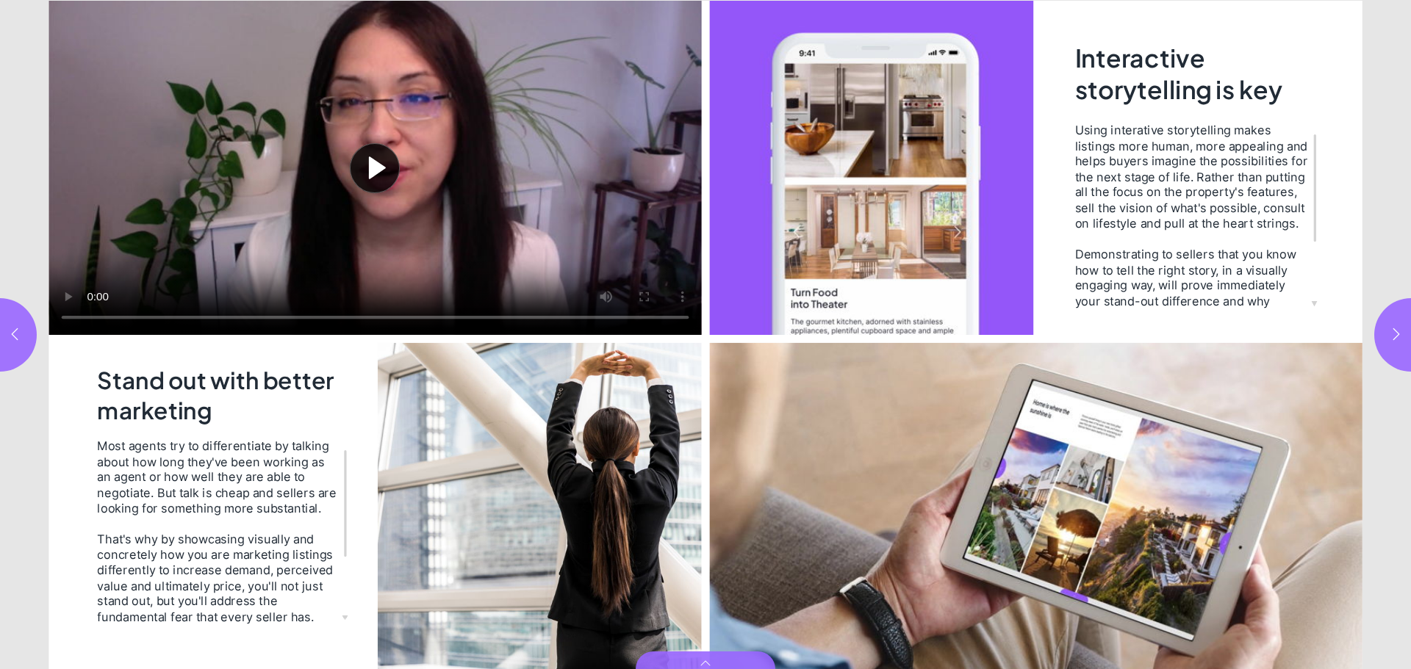
click at [1410, 0] on html "Setting yourself apart Play video Most agents try to differentiate by talking a…" at bounding box center [705, 0] width 1411 height 0
click at [1404, 363] on button "button" at bounding box center [1410, 334] width 73 height 73
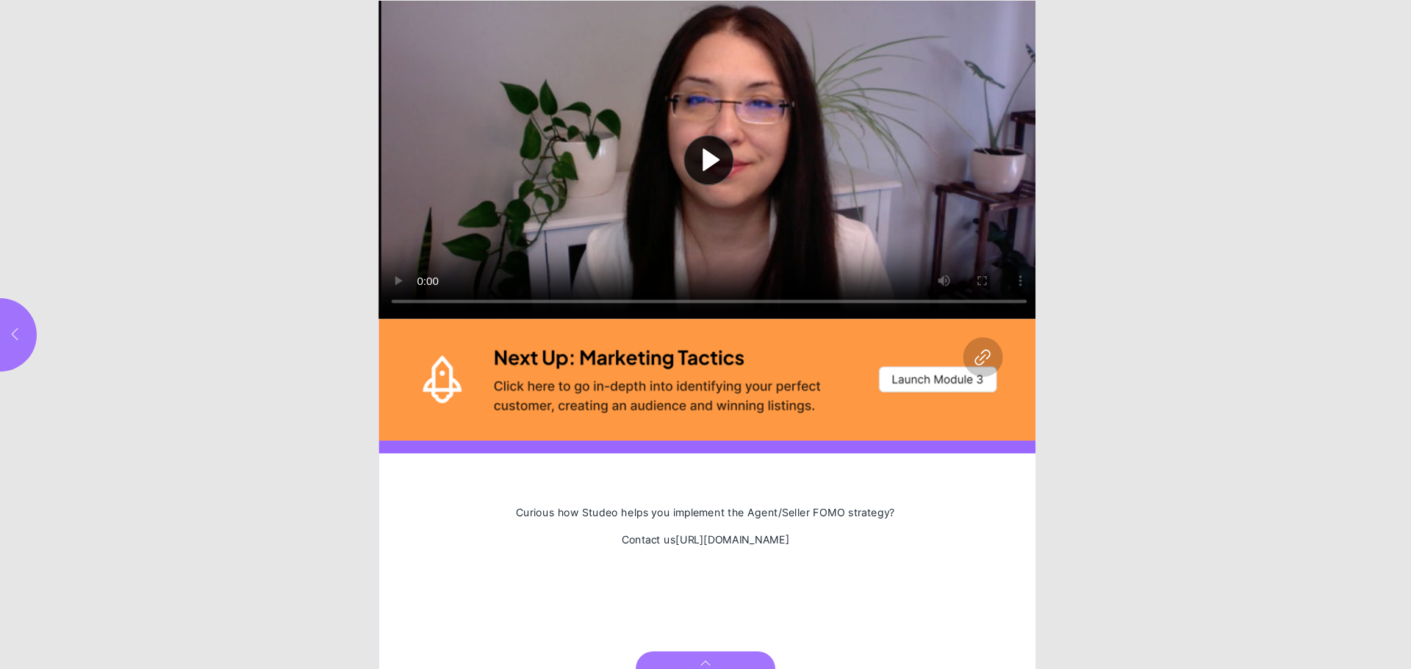
click at [14, 342] on button "button" at bounding box center [-1, 334] width 73 height 73
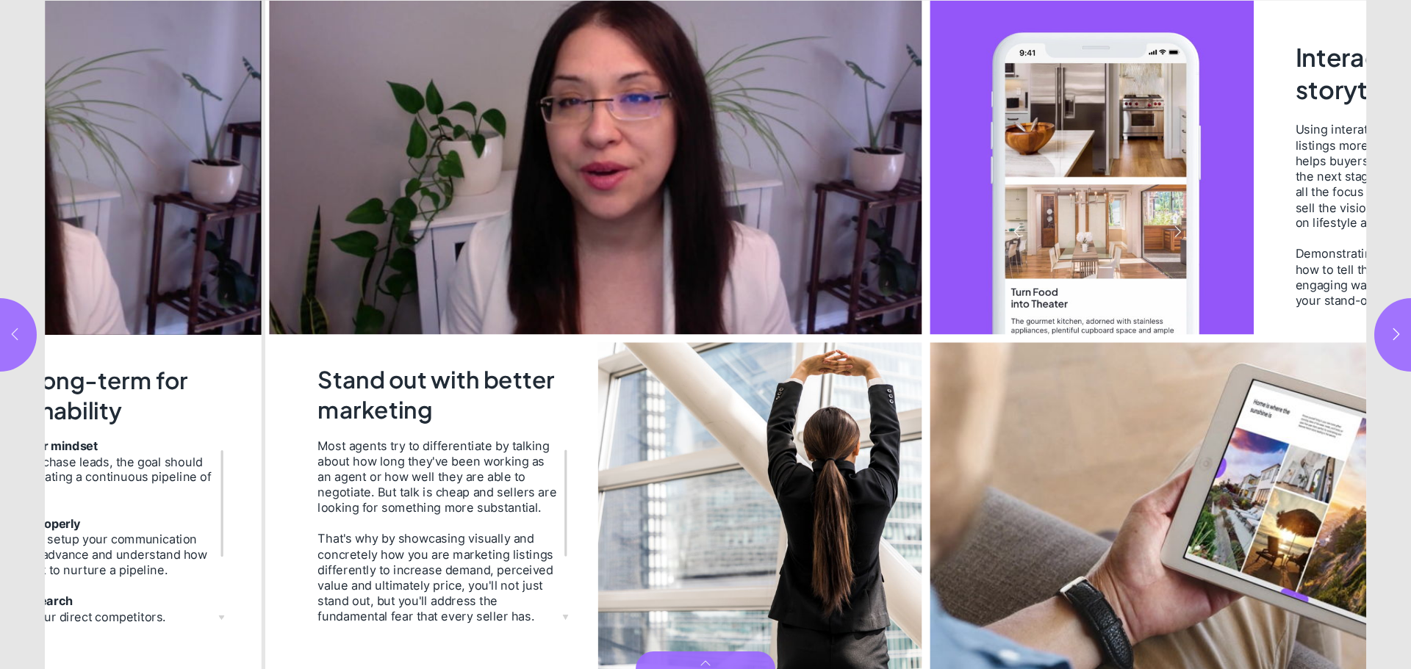
click at [14, 342] on button "button" at bounding box center [-1, 334] width 73 height 73
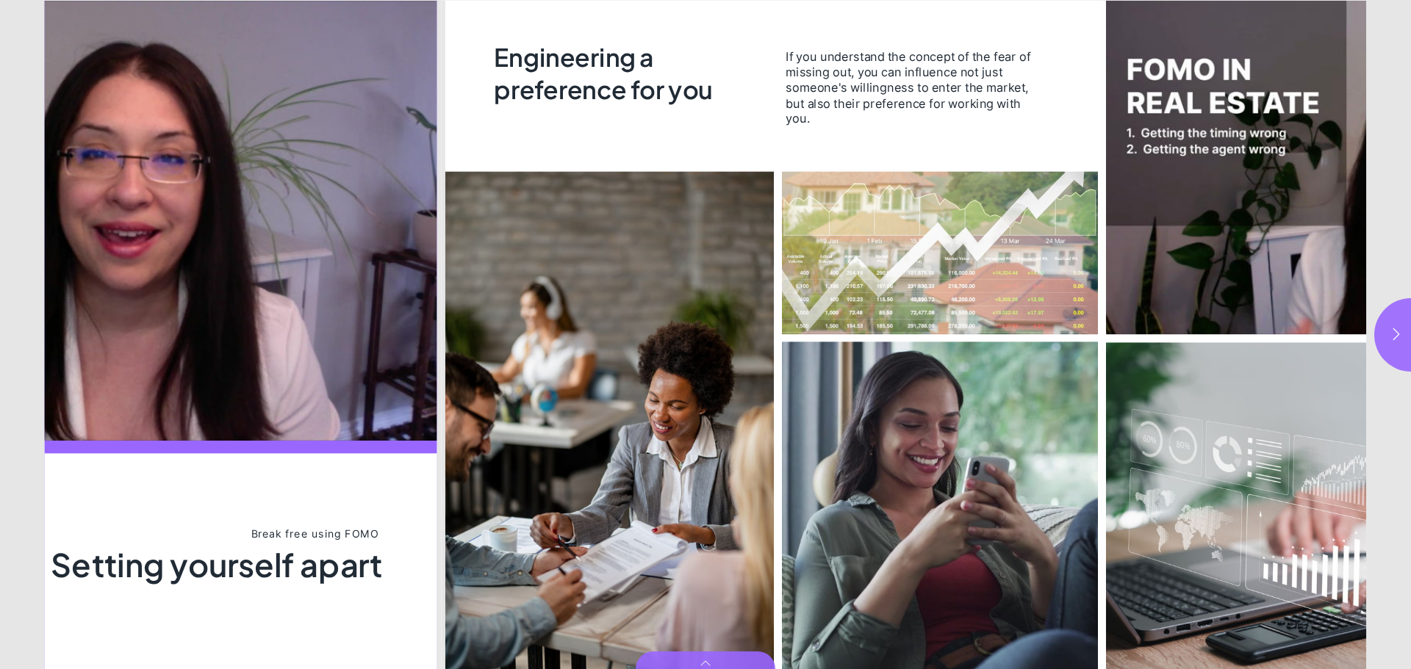
click at [15, 0] on html "Setting yourself apart Engineering a preference for you If you understand the c…" at bounding box center [705, 0] width 1411 height 0
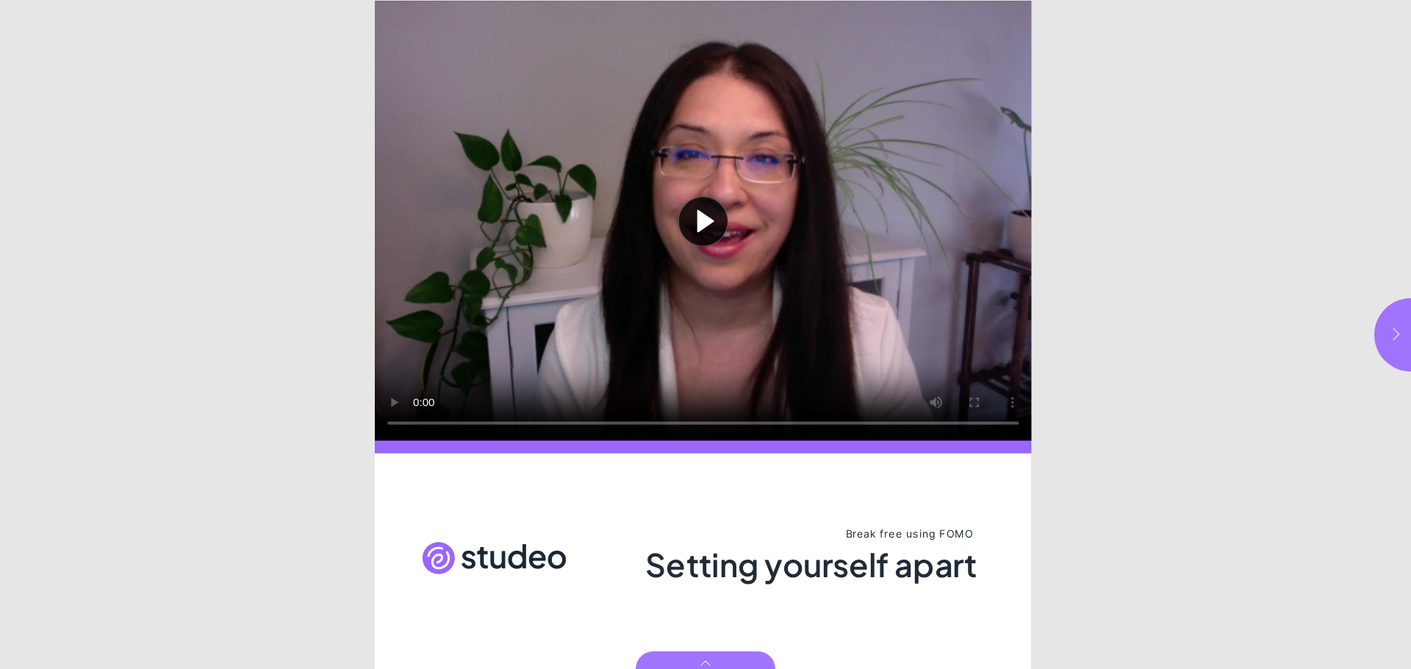
click at [1405, 338] on button "button" at bounding box center [1410, 334] width 73 height 73
type input "***"
click at [1395, 339] on icon "button" at bounding box center [1396, 334] width 15 height 15
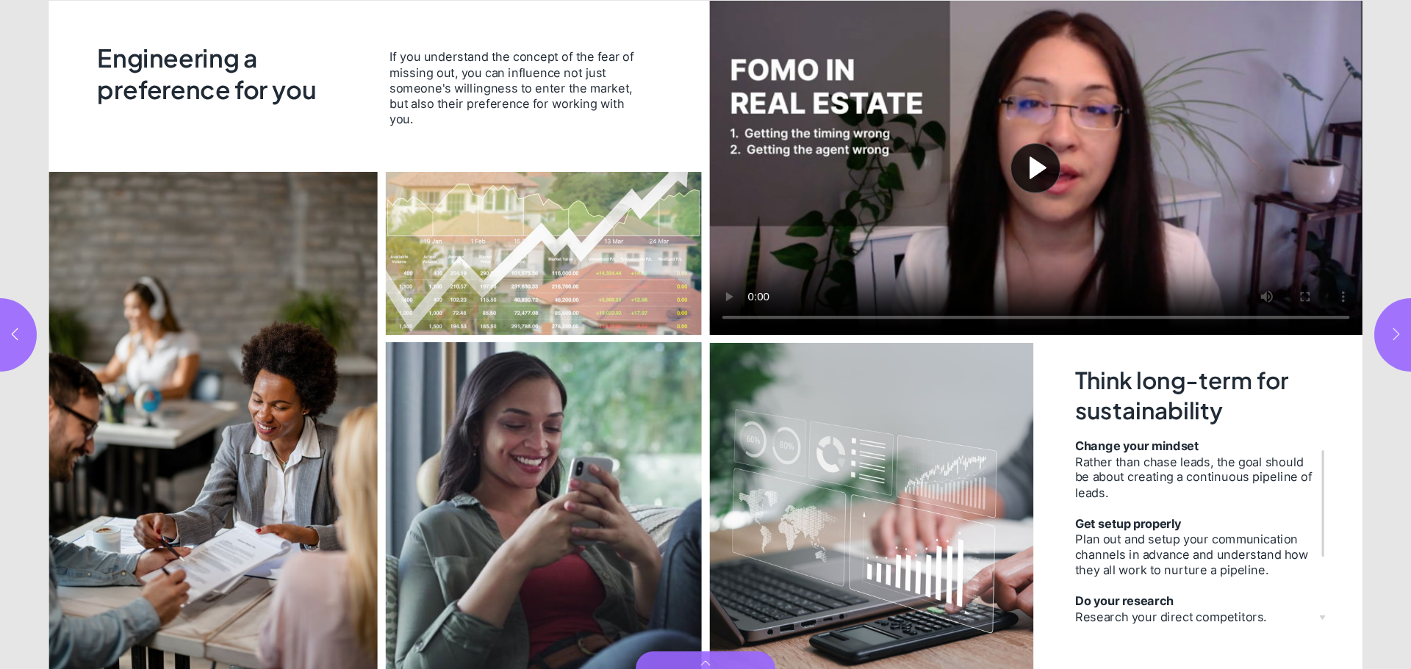
click at [1395, 339] on icon "button" at bounding box center [1396, 334] width 15 height 15
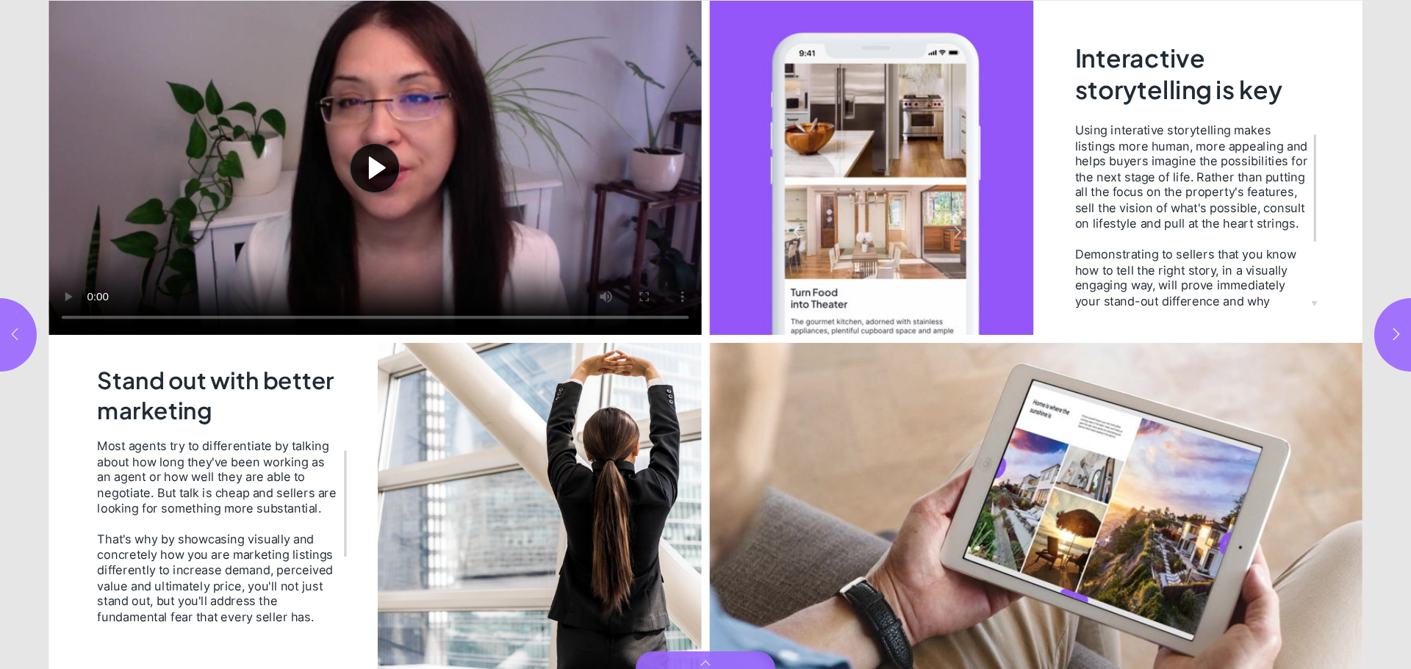
click at [0, 334] on button "button" at bounding box center [-1, 334] width 73 height 73
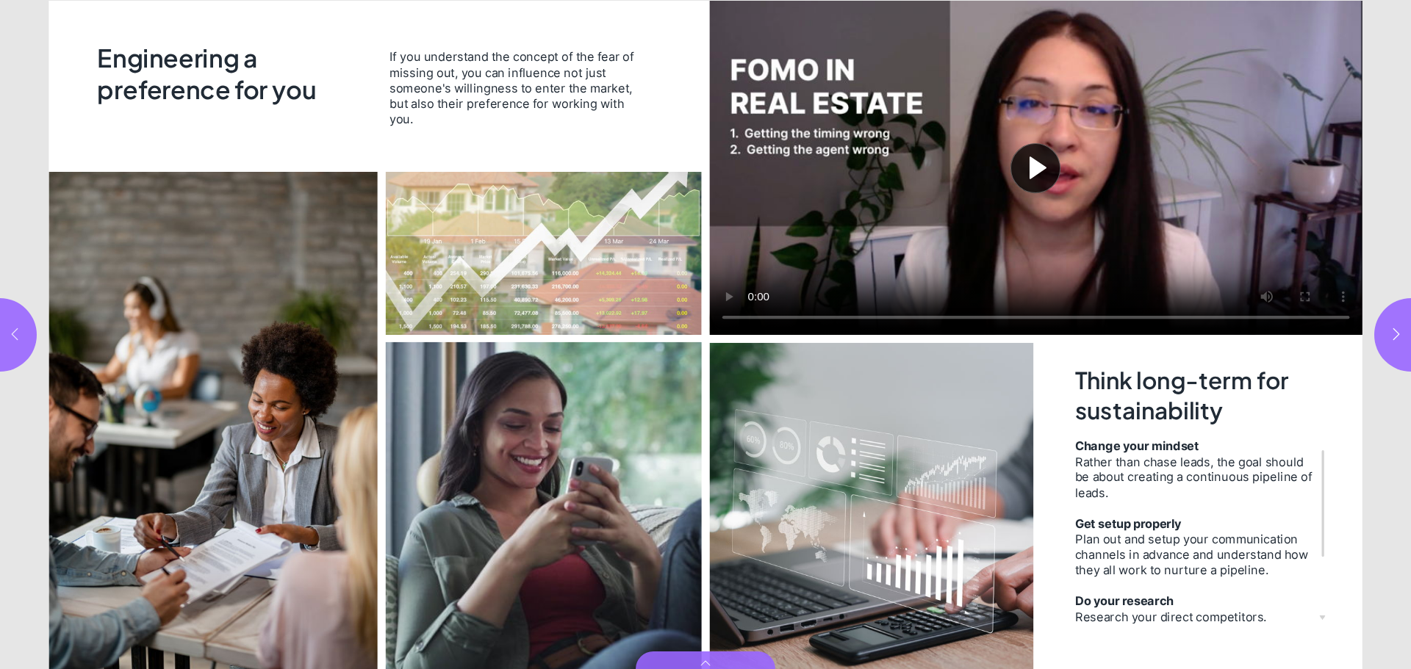
click at [0, 334] on button "button" at bounding box center [-1, 334] width 73 height 73
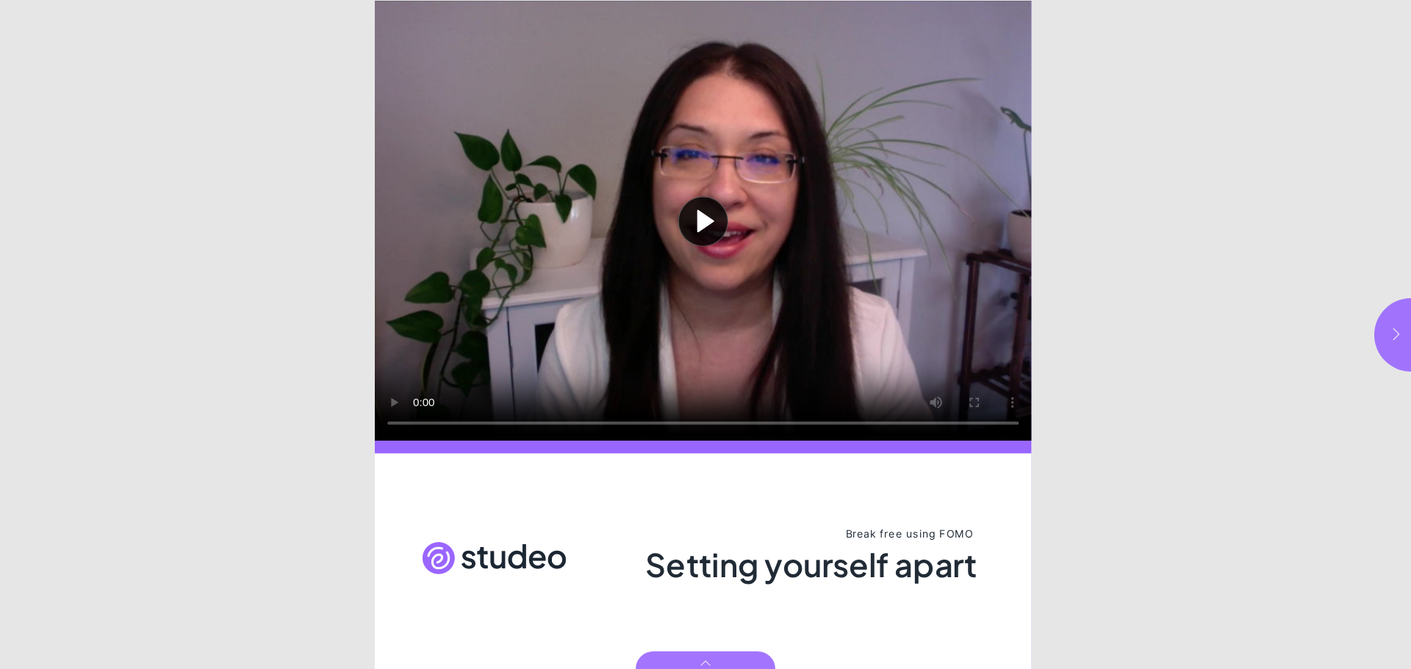
click at [1402, 350] on button "button" at bounding box center [1410, 334] width 73 height 73
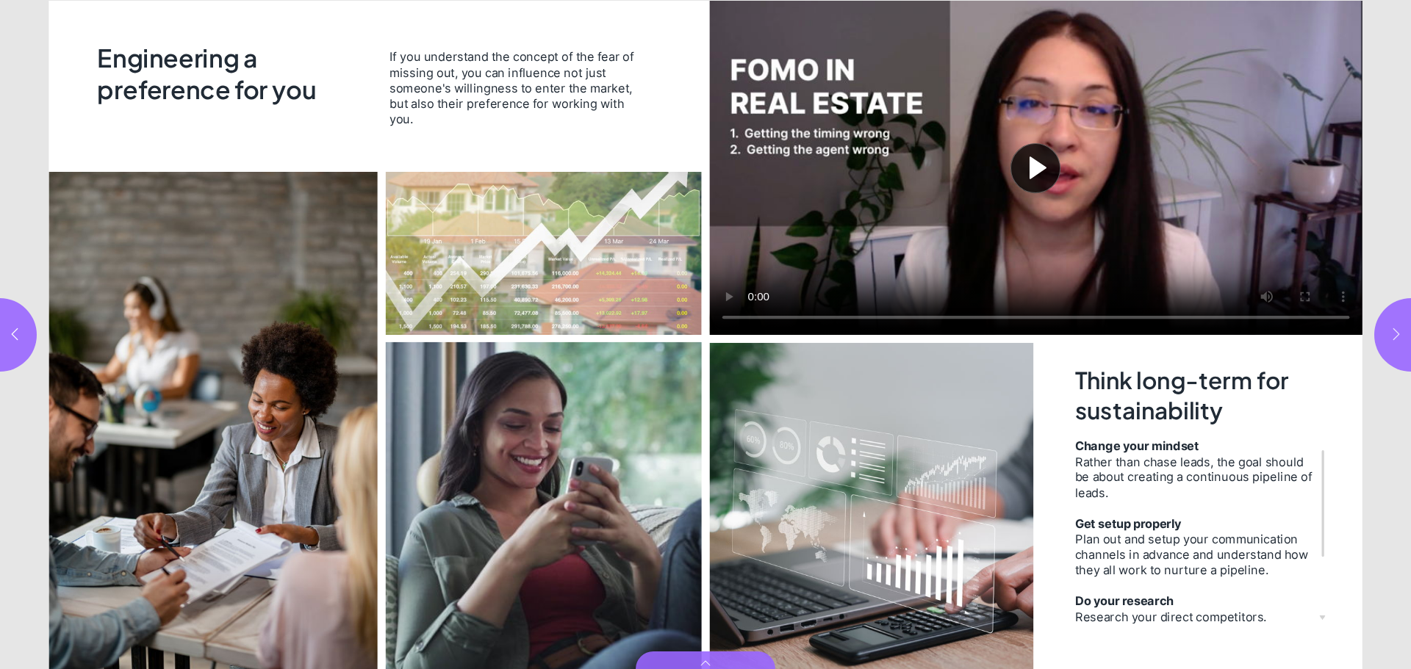
click at [1402, 350] on button "button" at bounding box center [1410, 334] width 73 height 73
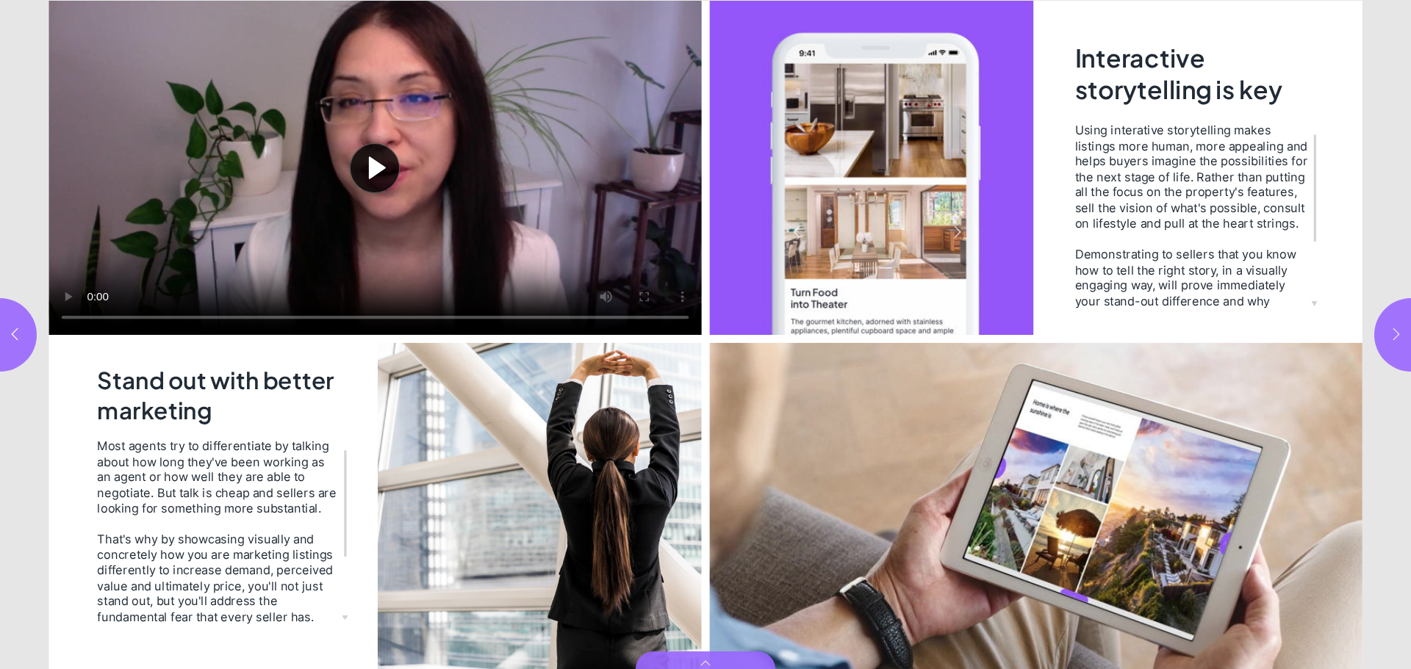
click at [1402, 350] on button "button" at bounding box center [1410, 334] width 73 height 73
type input "*"
